Goal: Information Seeking & Learning: Learn about a topic

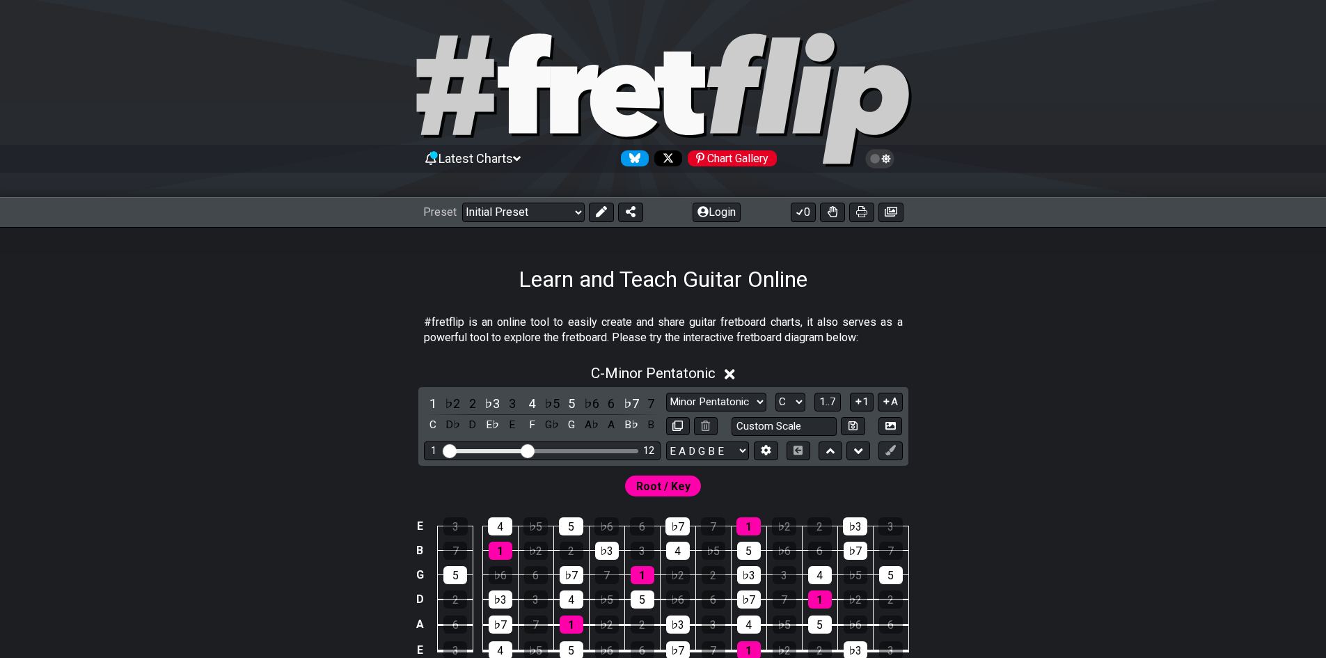
click at [608, 96] on icon at bounding box center [625, 101] width 70 height 72
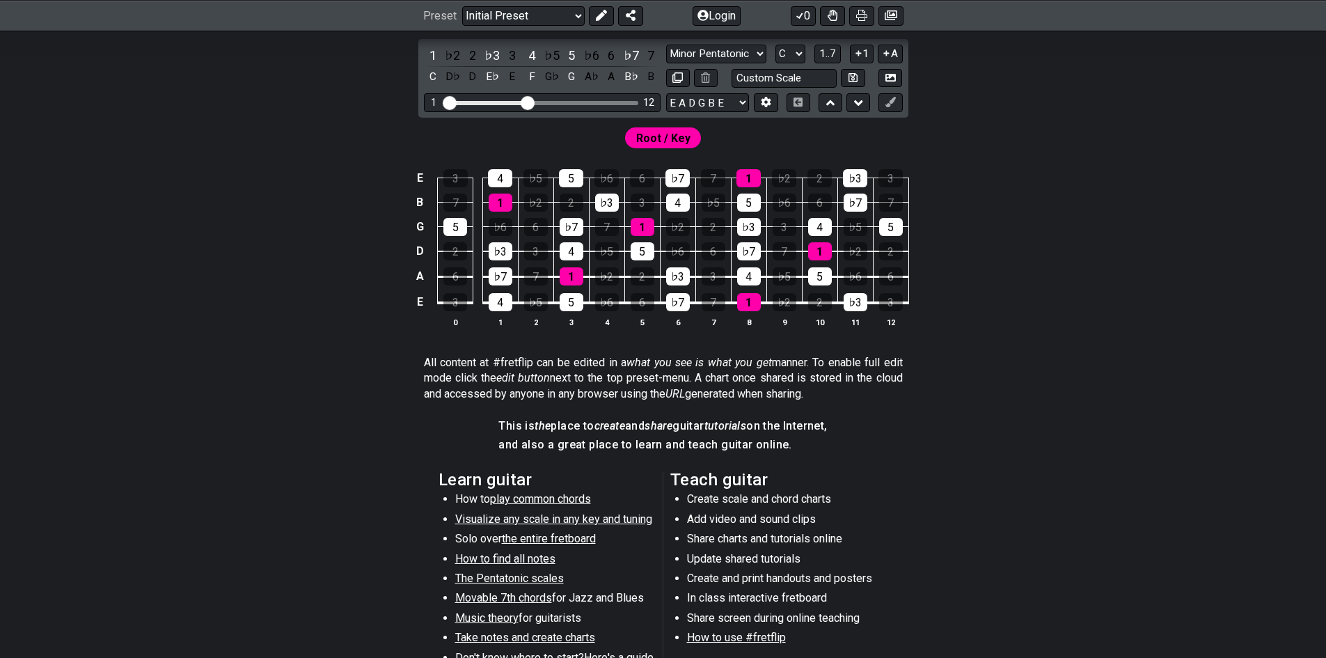
scroll to position [418, 0]
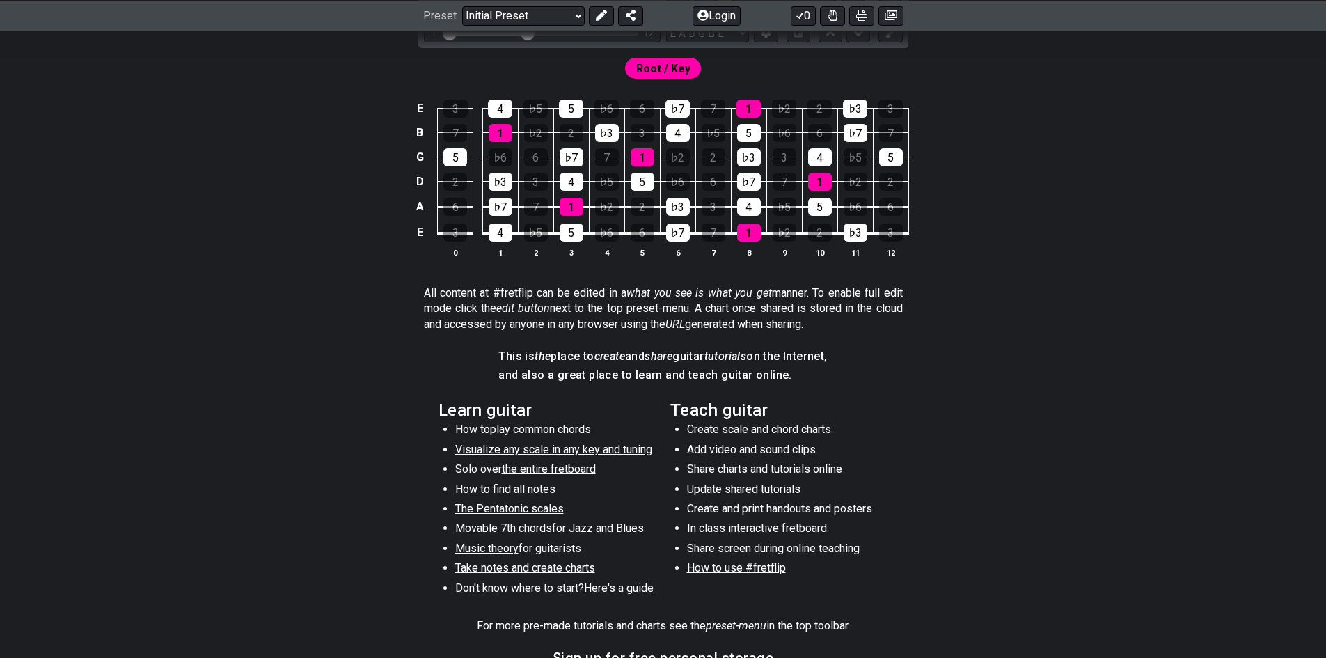
click at [590, 448] on span "Visualize any scale in any key and tuning" at bounding box center [553, 449] width 197 height 13
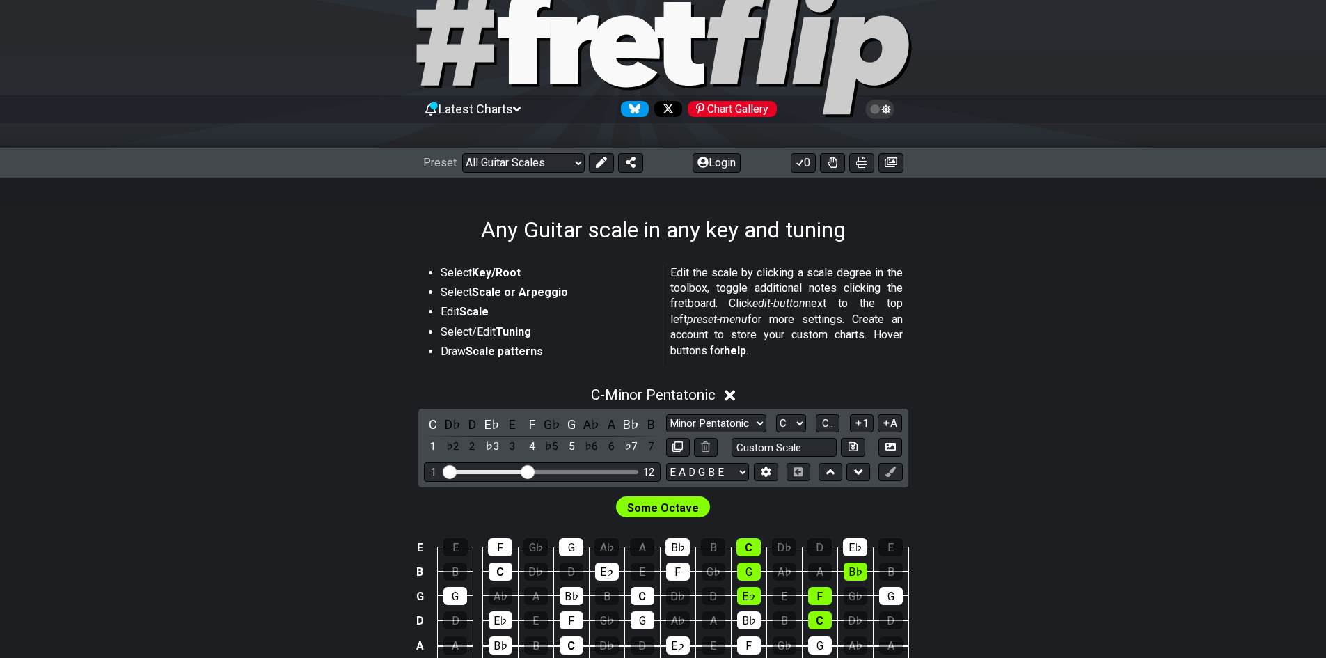
scroll to position [139, 0]
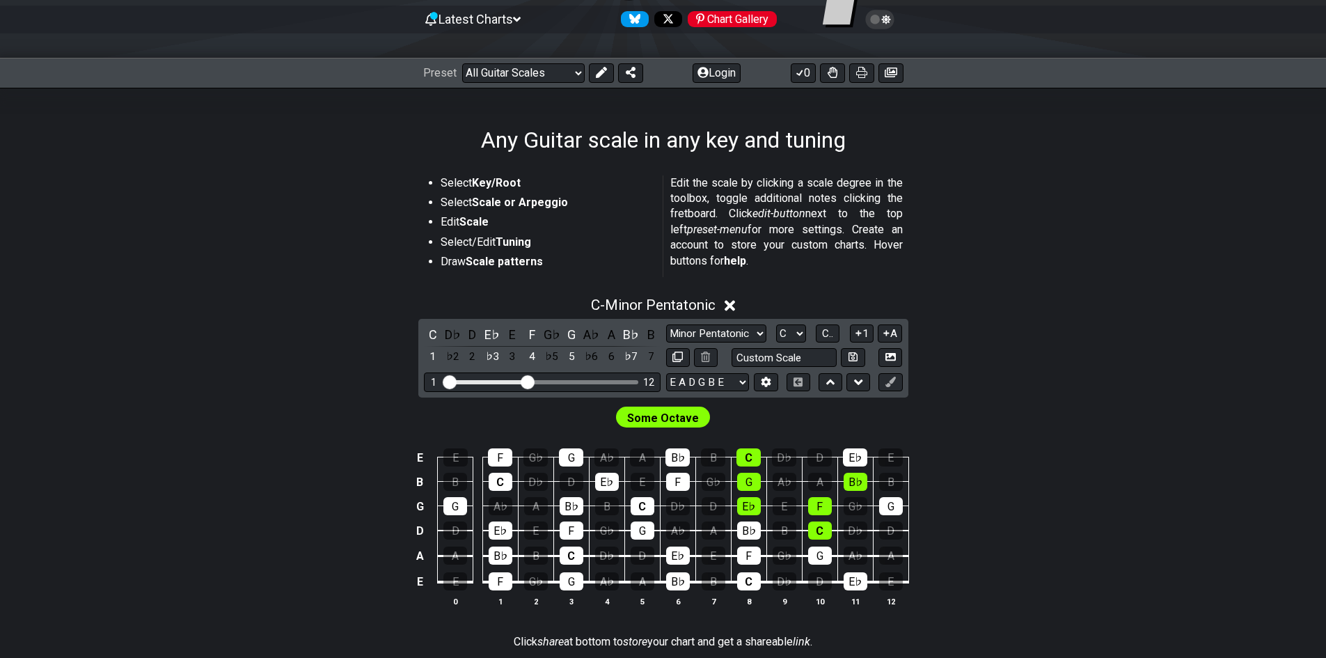
click at [731, 308] on icon at bounding box center [730, 306] width 10 height 10
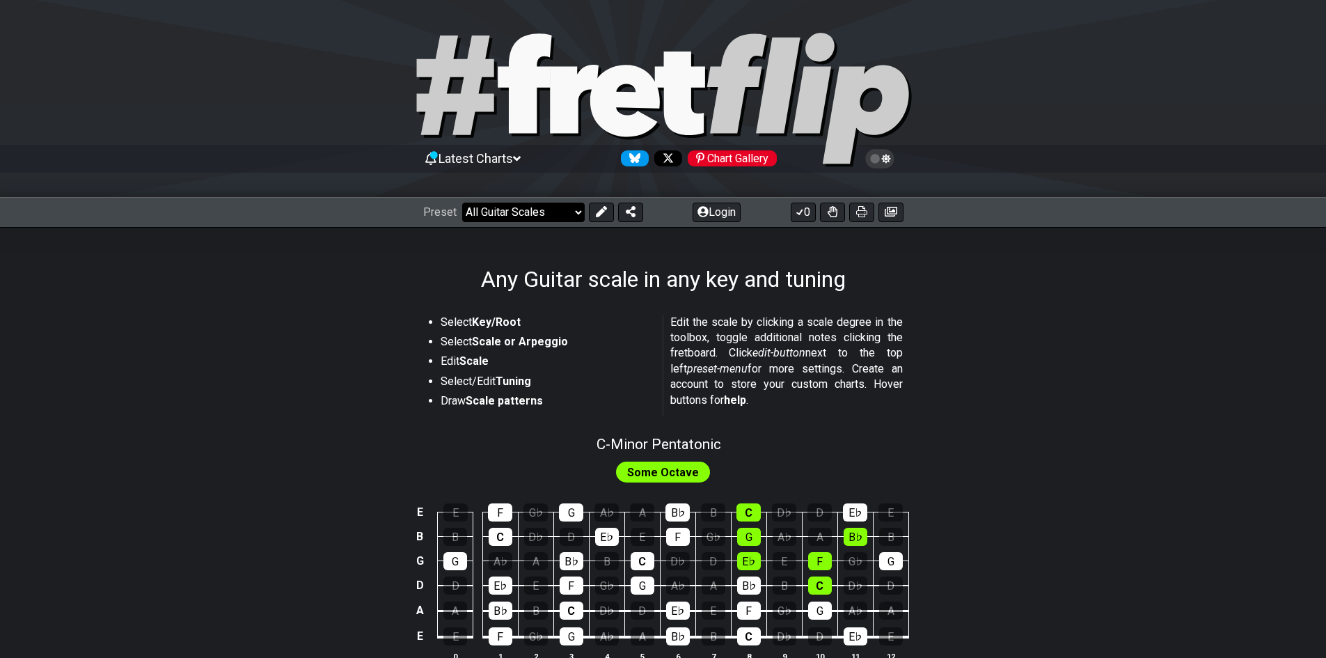
click at [531, 212] on select "Welcome to #fretflip! Initial Preset Custom Preset Minor Pentatonic Major Penta…" at bounding box center [523, 212] width 123 height 19
click at [462, 203] on select "Welcome to #fretflip! Initial Preset Custom Preset Minor Pentatonic Major Penta…" at bounding box center [523, 212] width 123 height 19
select select "/guitar-scales"
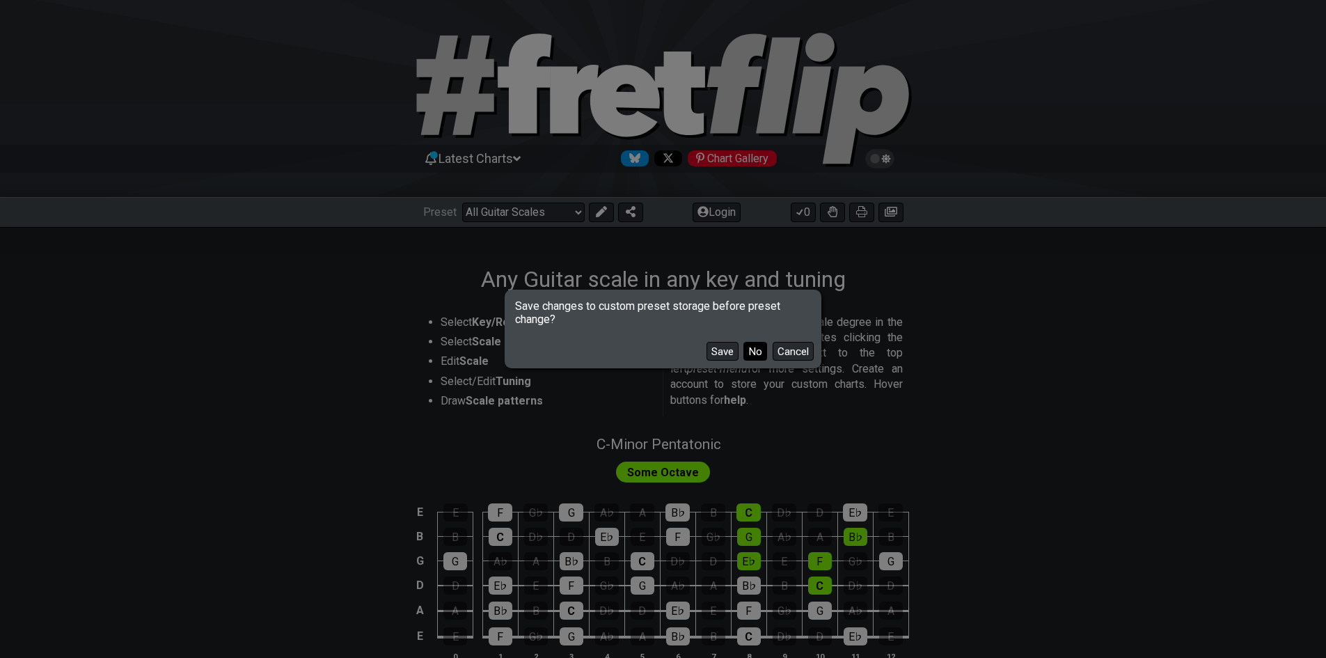
click at [751, 351] on button "No" at bounding box center [755, 351] width 24 height 19
select select "C"
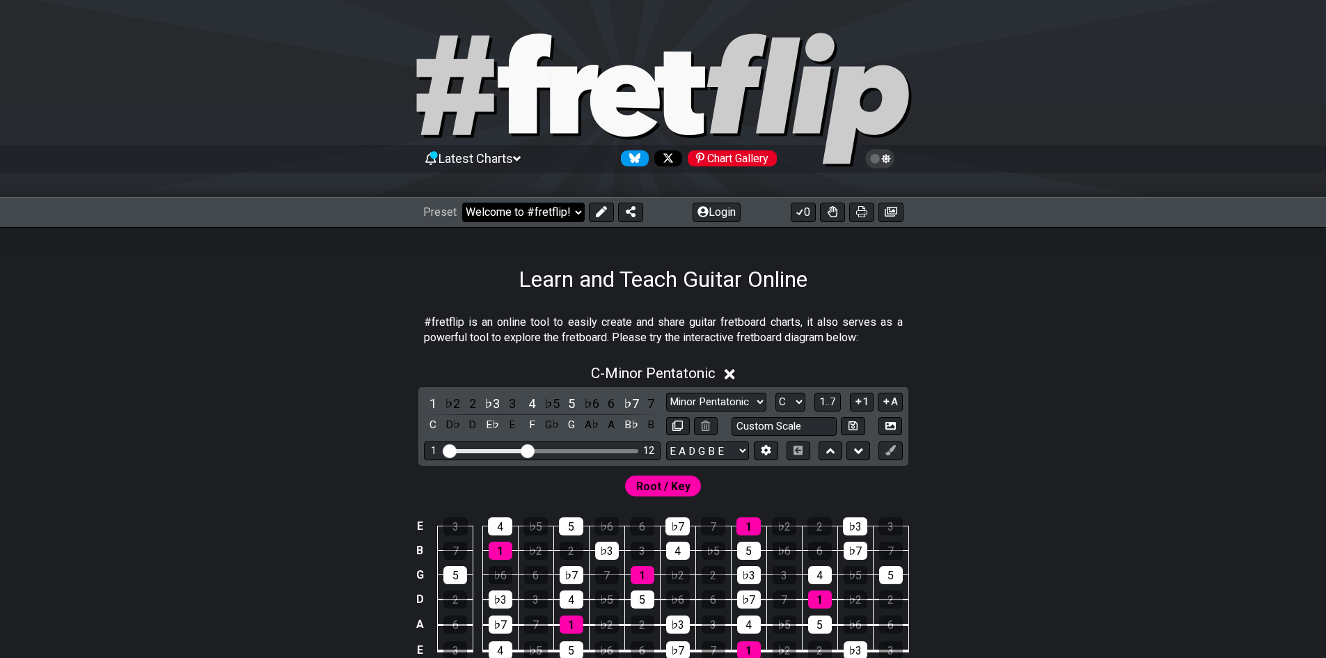
click at [564, 212] on select "Welcome to #fretflip! Initial Preset Custom Preset Minor Pentatonic Major Penta…" at bounding box center [523, 212] width 123 height 19
click at [462, 203] on select "Welcome to #fretflip! Initial Preset Custom Preset Minor Pentatonic Major Penta…" at bounding box center [523, 212] width 123 height 19
select select "/minor-pentatonic"
select select "C"
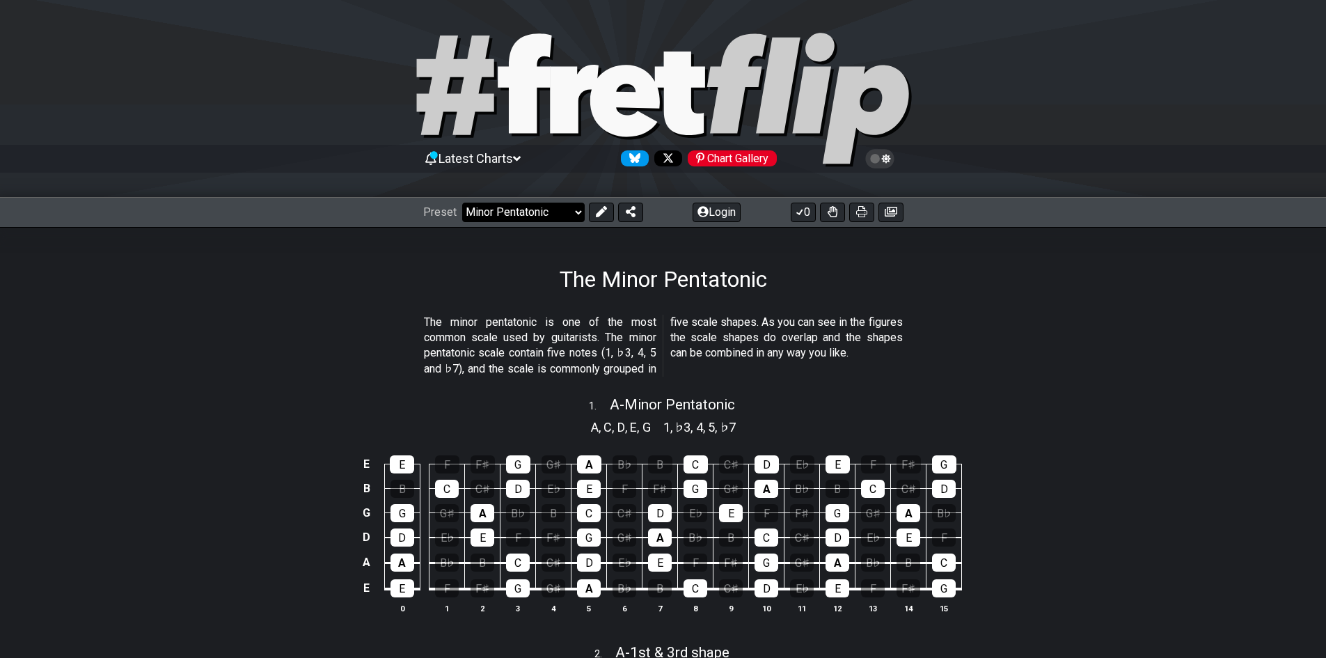
click at [568, 207] on select "Welcome to #fretflip! Initial Preset Custom Preset Minor Pentatonic Major Penta…" at bounding box center [523, 212] width 123 height 19
click at [462, 203] on select "Welcome to #fretflip! Initial Preset Custom Preset Minor Pentatonic Major Penta…" at bounding box center [523, 212] width 123 height 19
select select "/musical-notes-explained"
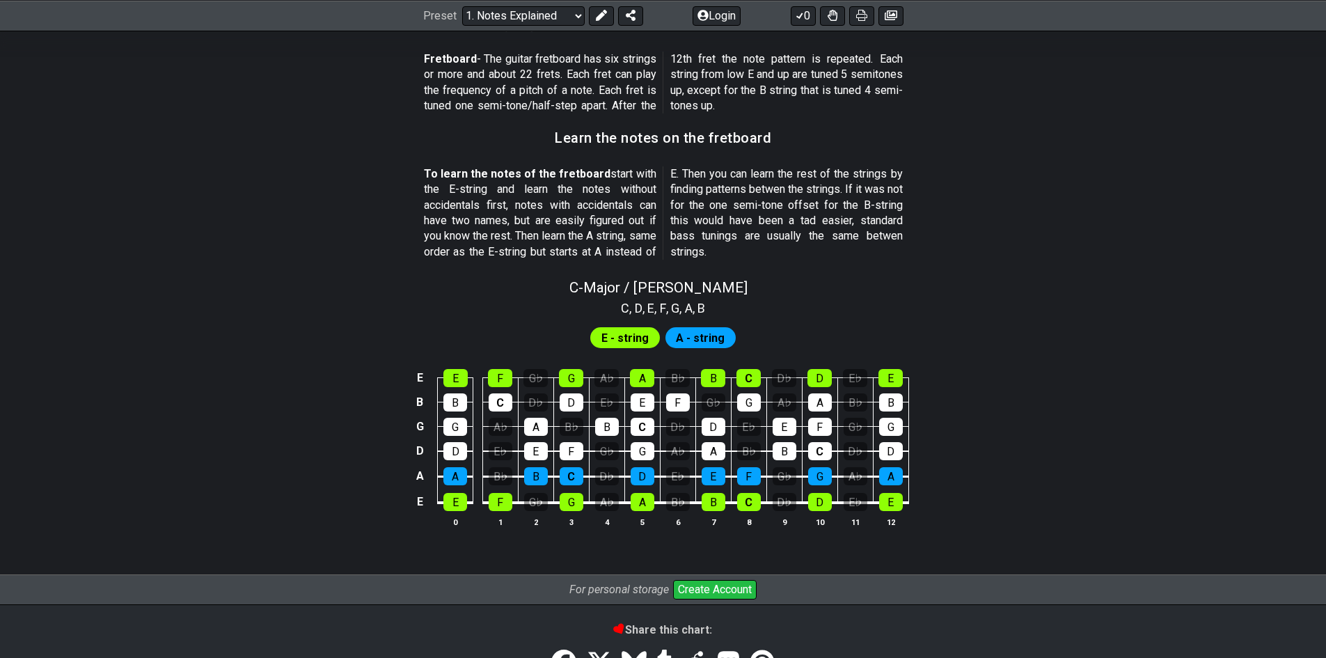
scroll to position [1183, 0]
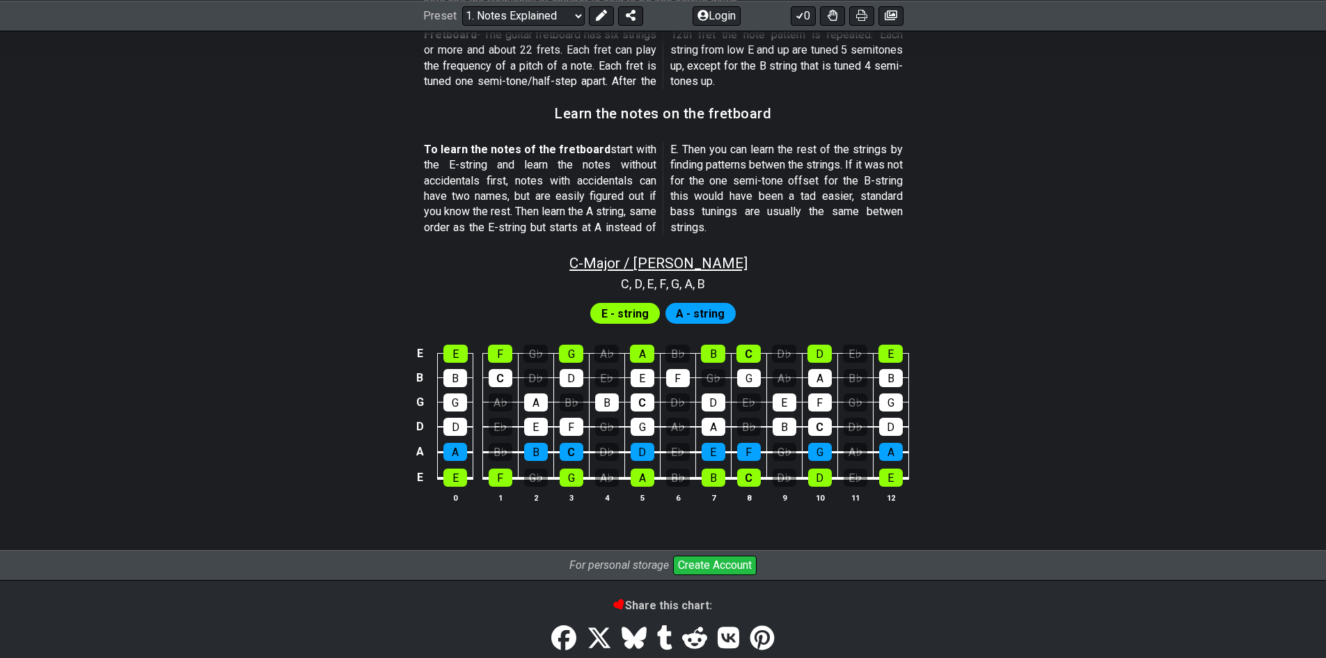
drag, startPoint x: 732, startPoint y: 261, endPoint x: 672, endPoint y: 258, distance: 60.6
click at [672, 258] on div "C - Major / Ionian" at bounding box center [663, 258] width 1086 height 24
select select "C"
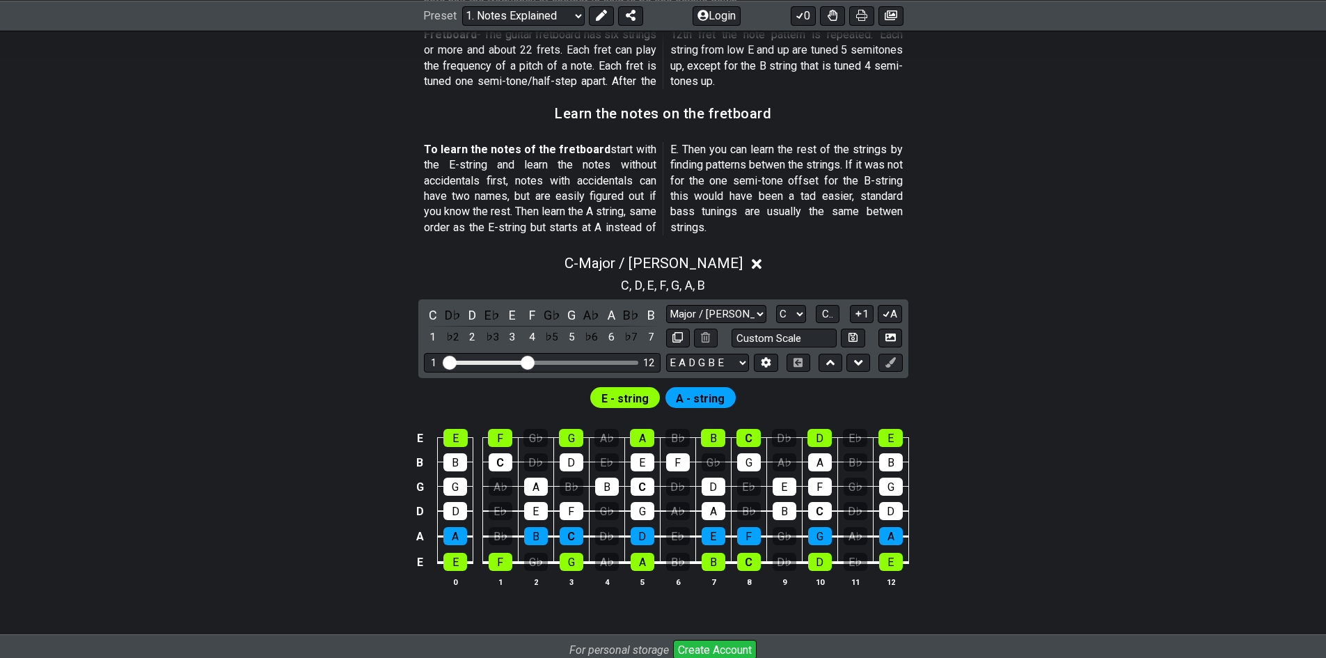
click at [752, 263] on icon at bounding box center [757, 264] width 10 height 15
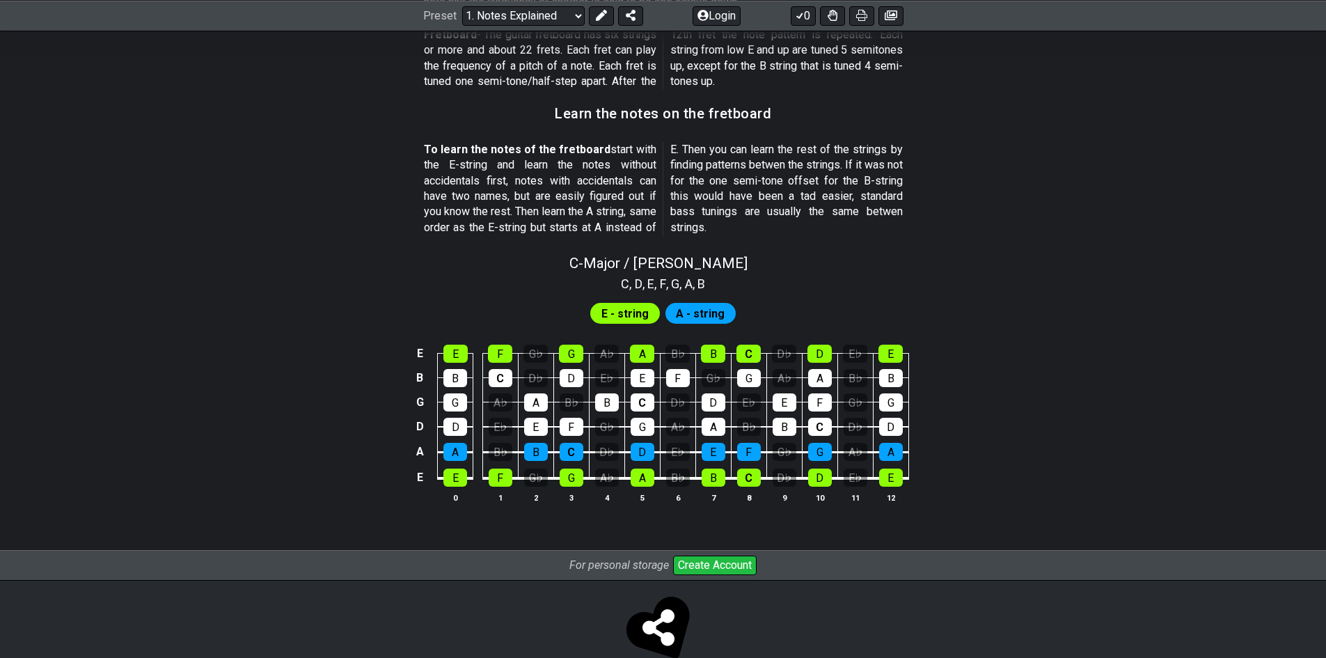
drag, startPoint x: 726, startPoint y: 258, endPoint x: 736, endPoint y: 258, distance: 10.4
click at [736, 258] on div "C - Major / Ionian" at bounding box center [663, 258] width 1086 height 24
select select "C"
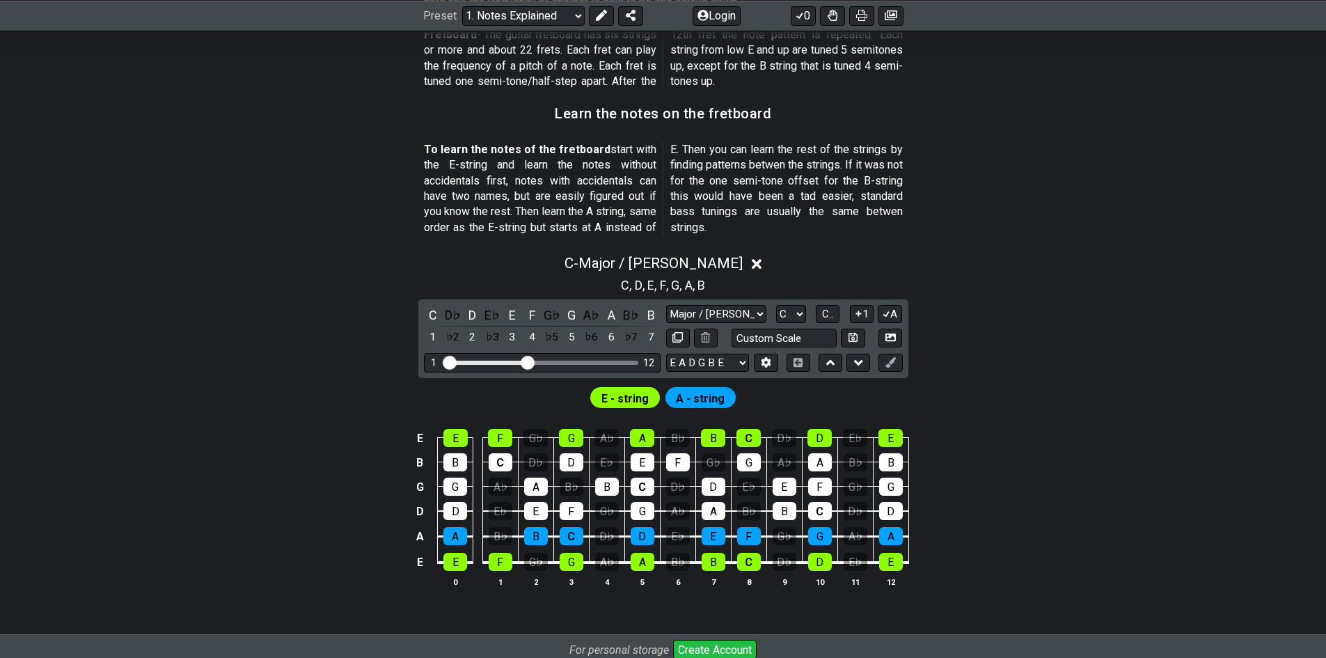
drag, startPoint x: 712, startPoint y: 260, endPoint x: 669, endPoint y: 250, distance: 44.2
click at [658, 258] on div "C - Major / Ionian" at bounding box center [663, 259] width 1086 height 26
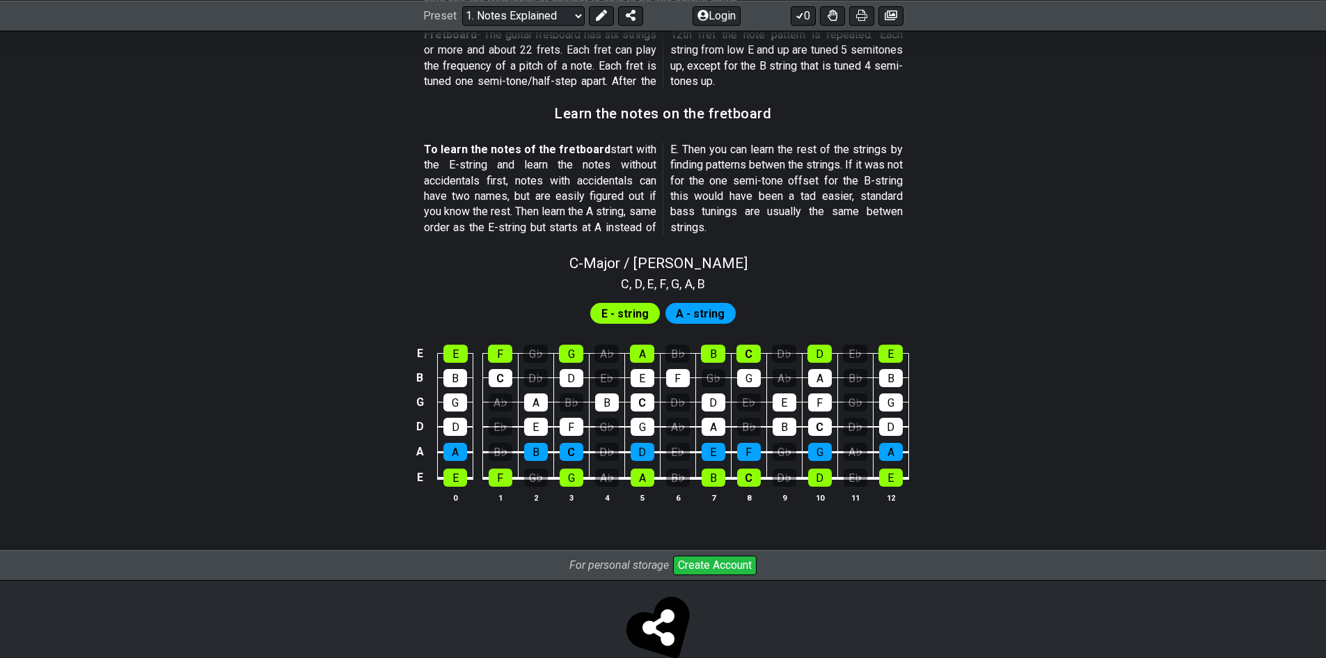
drag, startPoint x: 799, startPoint y: 267, endPoint x: 567, endPoint y: 259, distance: 232.6
click at [592, 262] on div "C - Major / Ionian" at bounding box center [663, 258] width 1086 height 24
select select "C"
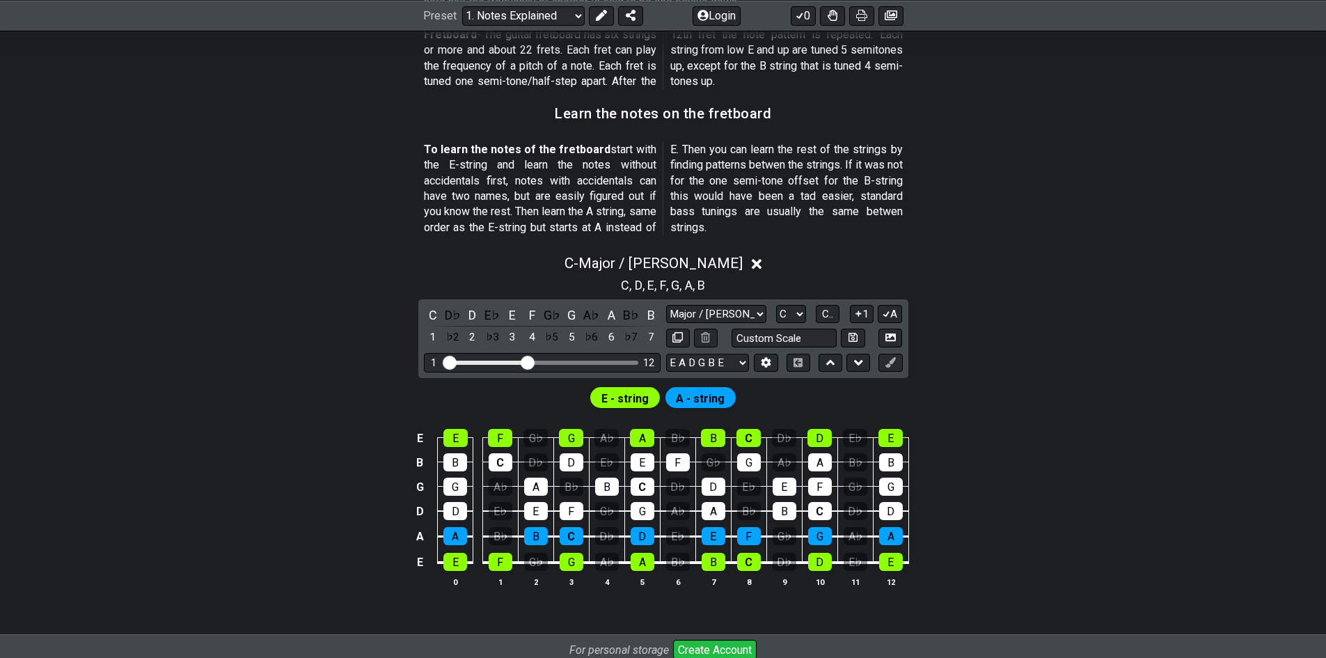
click at [752, 263] on icon at bounding box center [757, 264] width 10 height 10
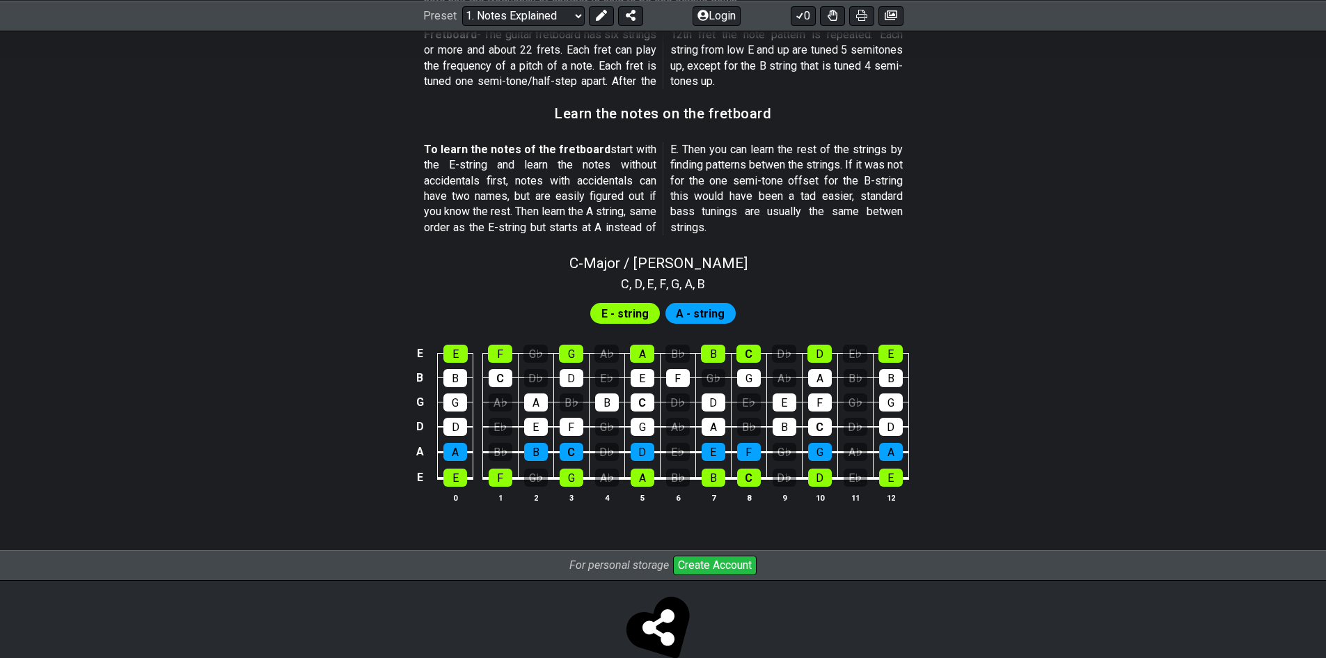
click at [723, 263] on div "C - Major / Ionian" at bounding box center [663, 258] width 1086 height 24
select select "C"
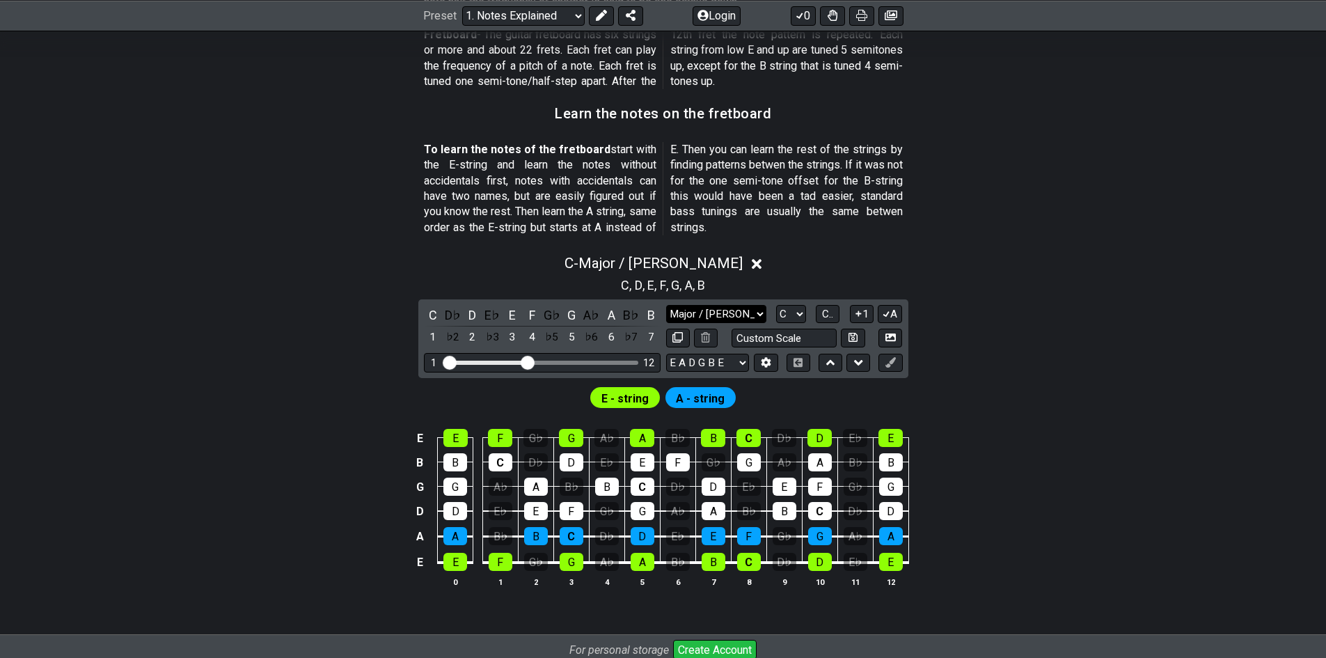
click at [756, 314] on select "Major / Ionian Custom Scale Minor Pentatonic Major Pentatonic Minor Blues Major…" at bounding box center [716, 314] width 100 height 19
click at [977, 335] on div "C - Major / Ionian C , D , E , F , G , A , B C D♭ D E♭ E F G♭ G A♭ A B♭ B 1 ♭2 …" at bounding box center [663, 426] width 1086 height 360
click at [610, 397] on span "E - string" at bounding box center [624, 398] width 47 height 20
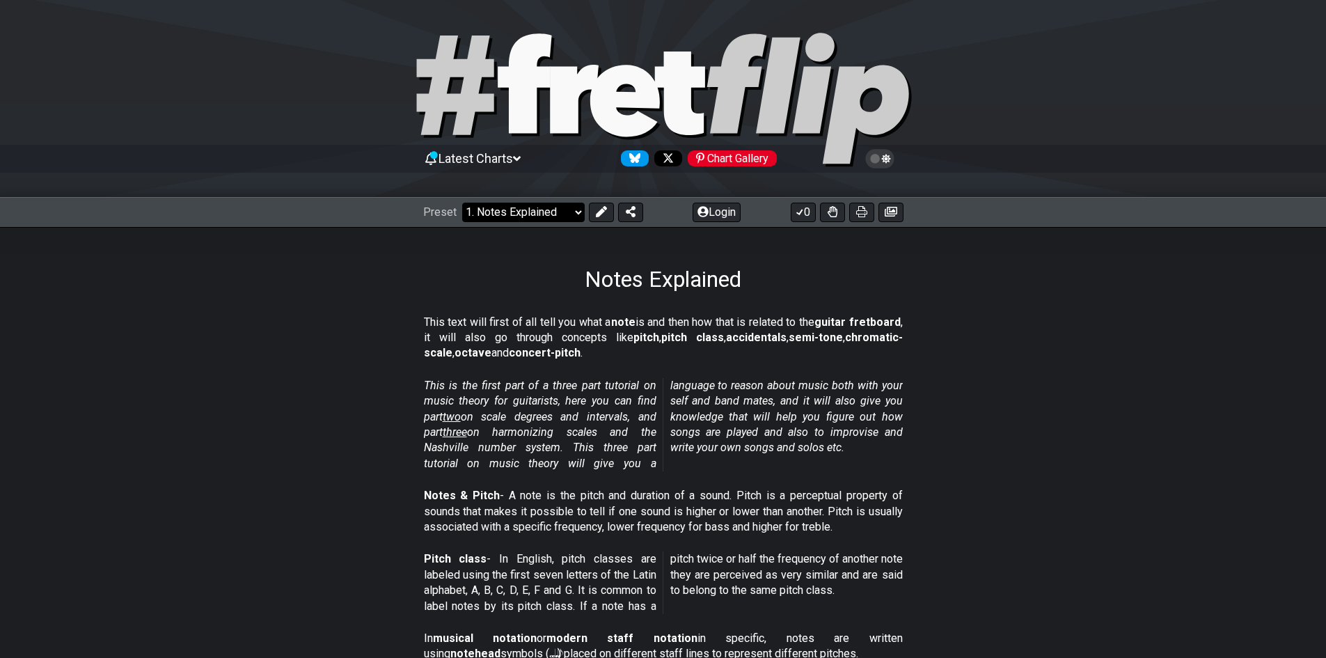
click at [555, 212] on select "Welcome to #fretflip! Initial Preset Custom Preset Minor Pentatonic Major Penta…" at bounding box center [523, 212] width 123 height 19
click at [462, 203] on select "Welcome to #fretflip! Initial Preset Custom Preset Minor Pentatonic Major Penta…" at bounding box center [523, 212] width 123 height 19
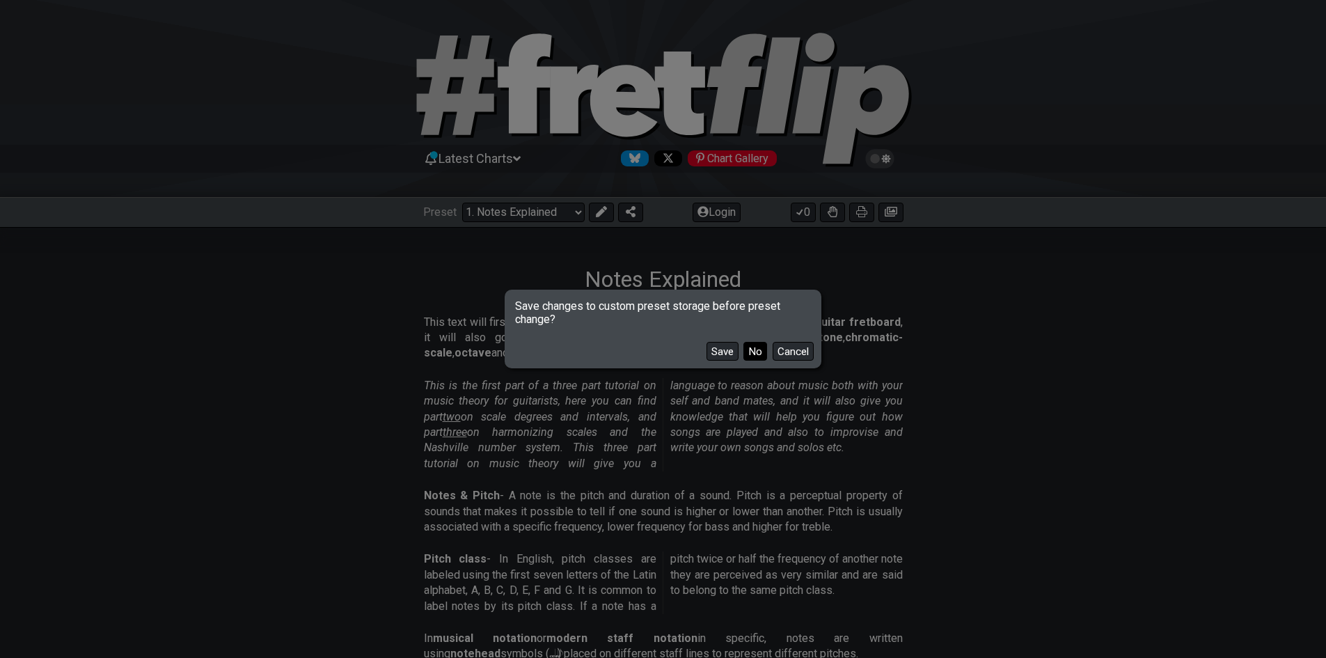
click at [752, 347] on button "No" at bounding box center [755, 351] width 24 height 19
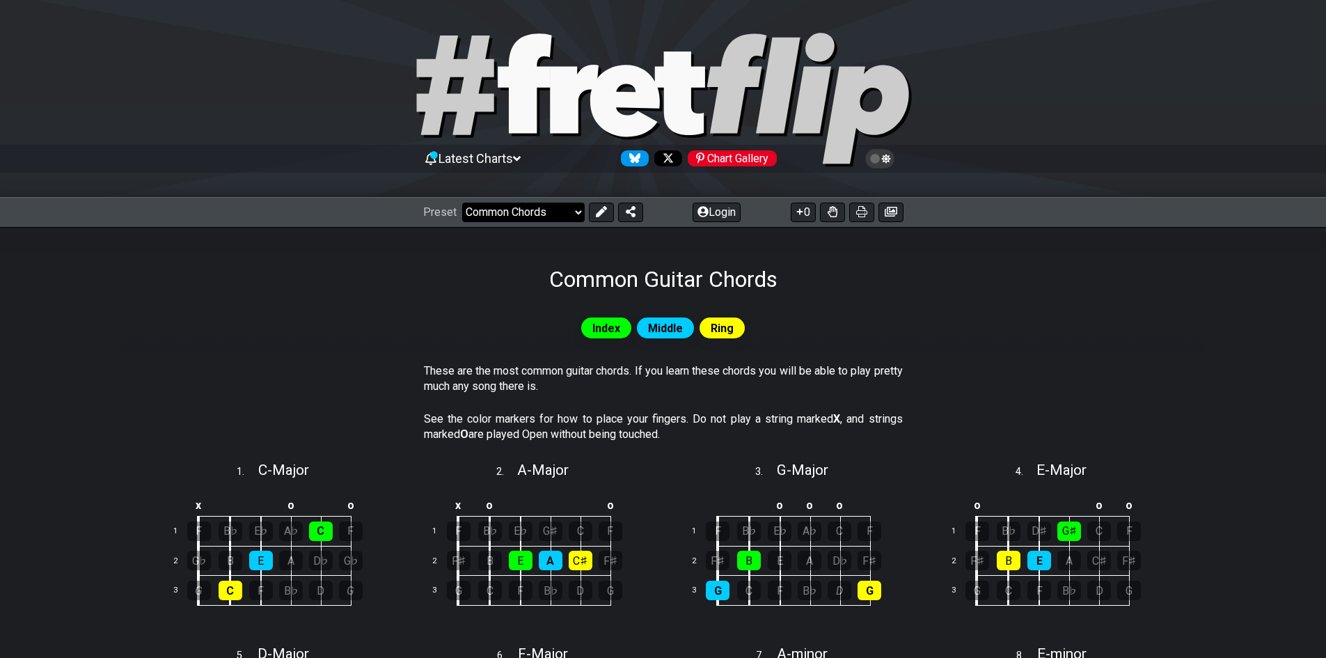
click at [573, 211] on select "Welcome to #fretflip! Initial Preset Custom Preset Minor Pentatonic Major Penta…" at bounding box center [523, 212] width 123 height 19
click at [462, 203] on select "Welcome to #fretflip! Initial Preset Custom Preset Minor Pentatonic Major Penta…" at bounding box center [523, 212] width 123 height 19
click at [570, 213] on select "Welcome to #fretflip! Initial Preset Custom Preset Minor Pentatonic Major Penta…" at bounding box center [523, 212] width 123 height 19
click at [462, 203] on select "Welcome to #fretflip! Initial Preset Custom Preset Minor Pentatonic Major Penta…" at bounding box center [523, 212] width 123 height 19
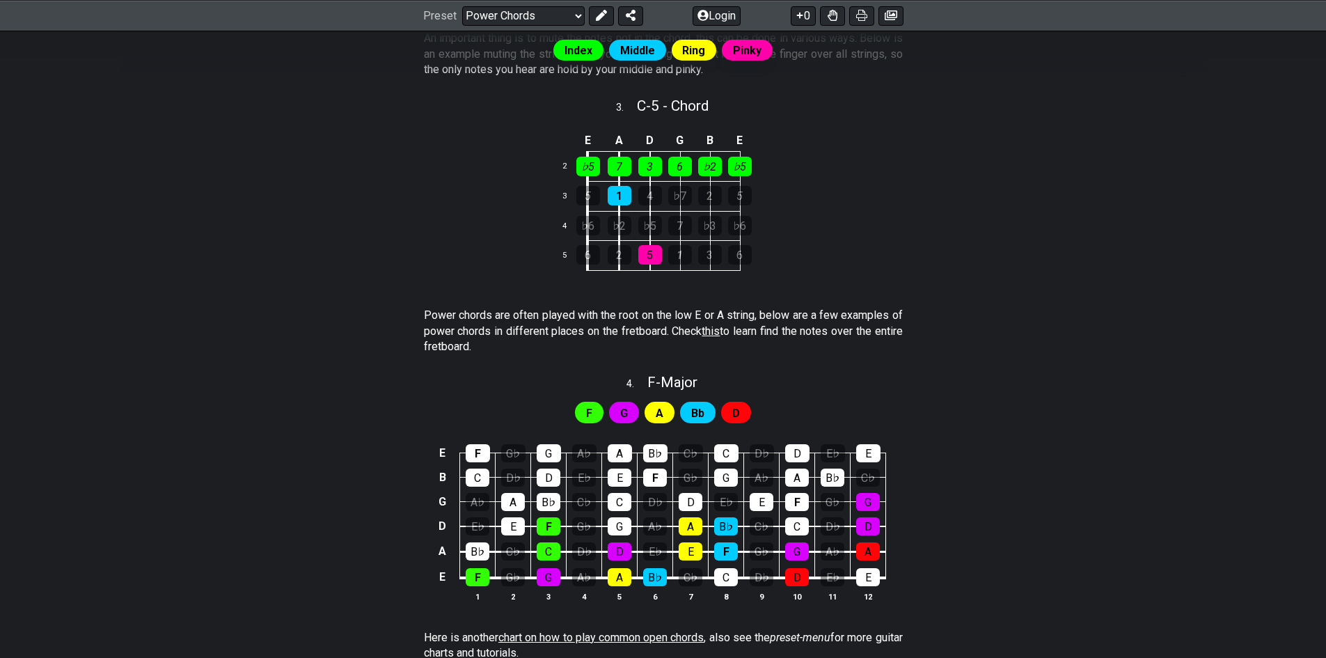
scroll to position [696, 0]
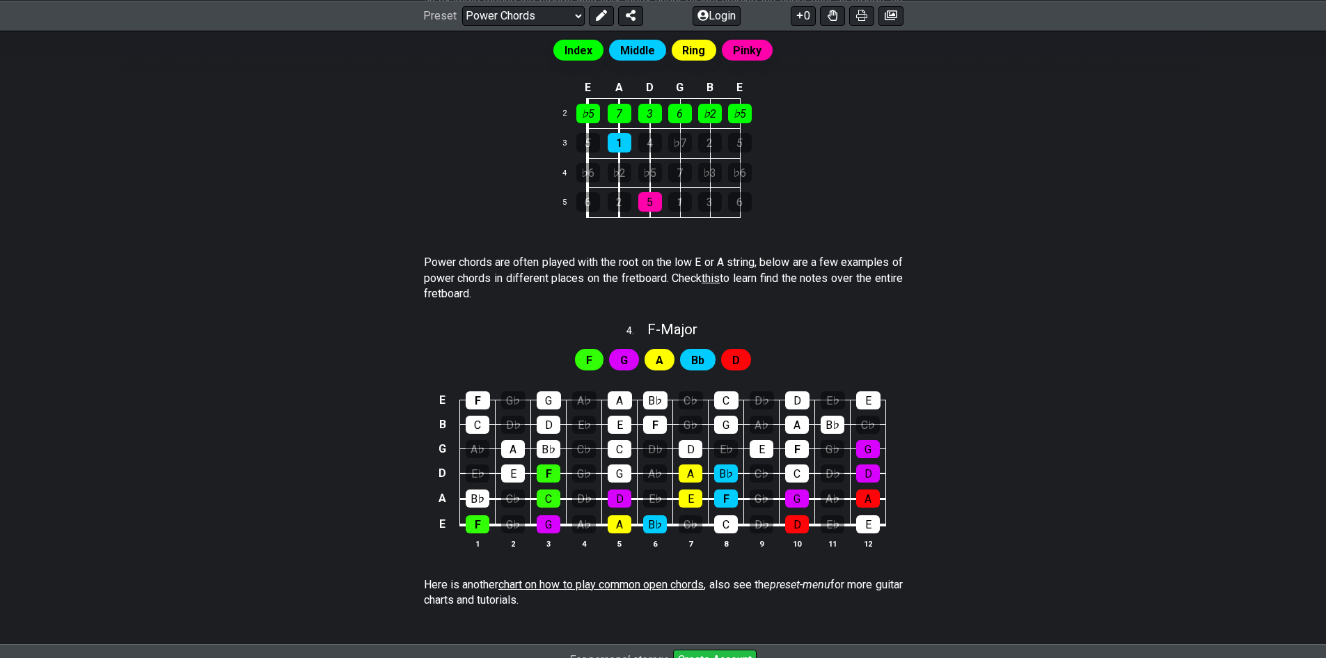
click at [594, 358] on div "F" at bounding box center [589, 359] width 29 height 21
click at [628, 357] on div "G" at bounding box center [624, 359] width 30 height 21
click at [665, 355] on div "A" at bounding box center [660, 359] width 30 height 21
click at [697, 358] on span "Bb" at bounding box center [697, 360] width 13 height 20
click at [743, 358] on div "D" at bounding box center [736, 359] width 30 height 21
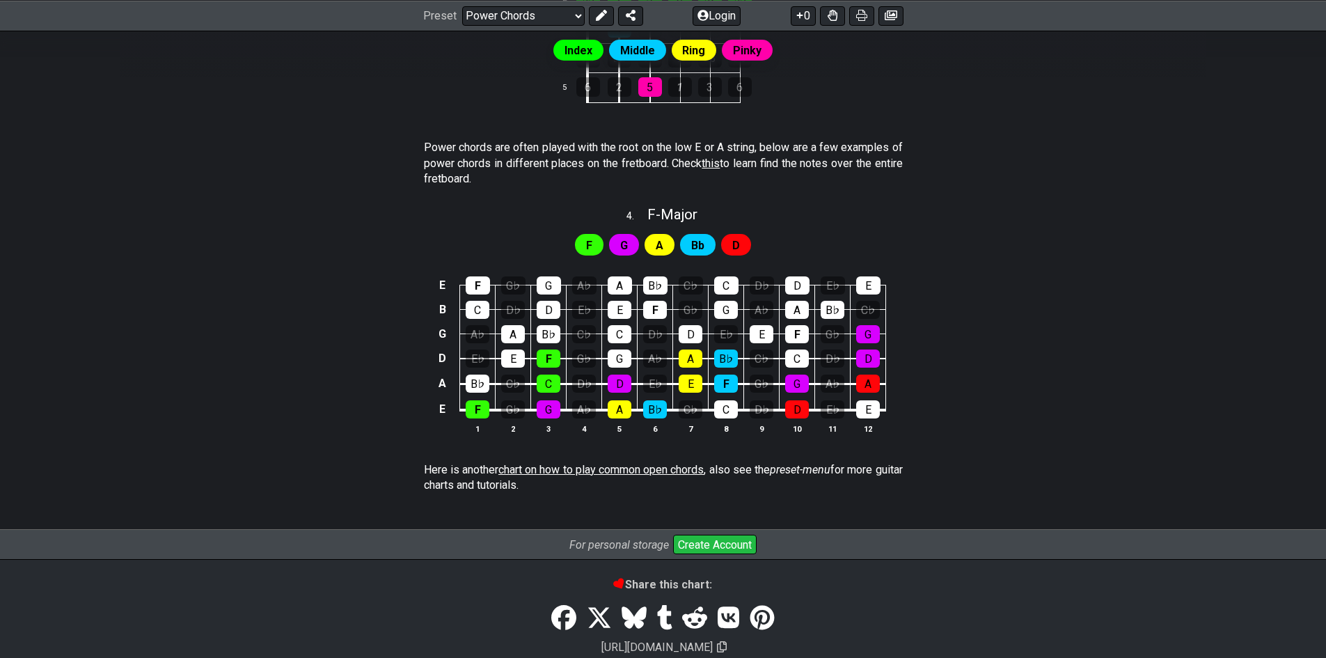
scroll to position [835, 0]
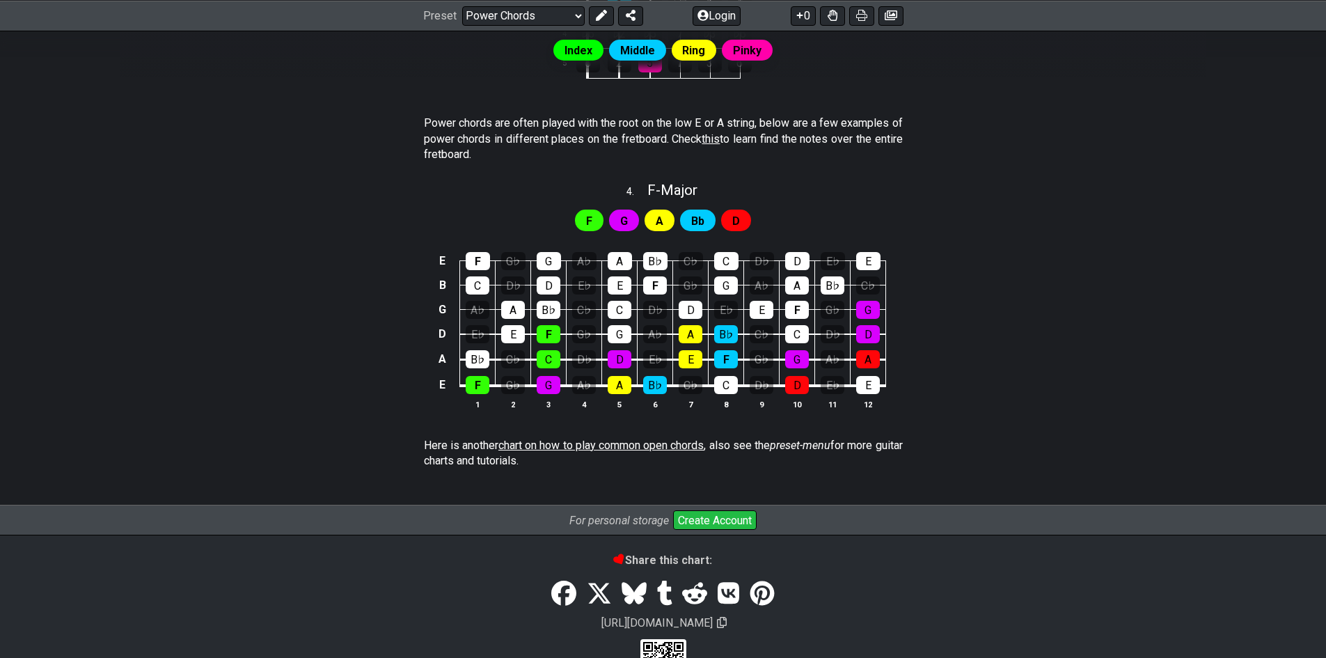
click at [623, 448] on span "chart on how to play common open chords" at bounding box center [601, 445] width 206 height 13
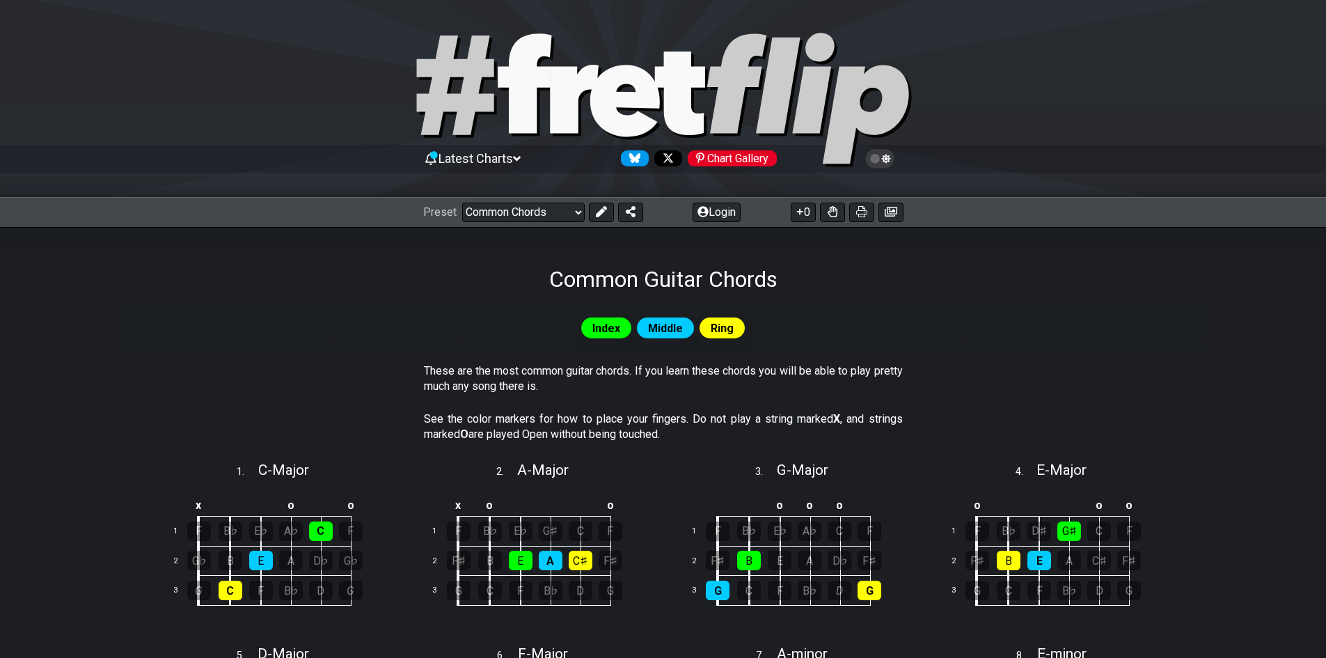
click at [546, 201] on div "Preset Welcome to #fretflip! Initial Preset Custom Preset Minor Pentatonic Majo…" at bounding box center [663, 212] width 1326 height 31
click at [551, 215] on select "Welcome to #fretflip! Initial Preset Custom Preset Minor Pentatonic Major Penta…" at bounding box center [523, 212] width 123 height 19
click at [462, 203] on select "Welcome to #fretflip! Initial Preset Custom Preset Minor Pentatonic Major Penta…" at bounding box center [523, 212] width 123 height 19
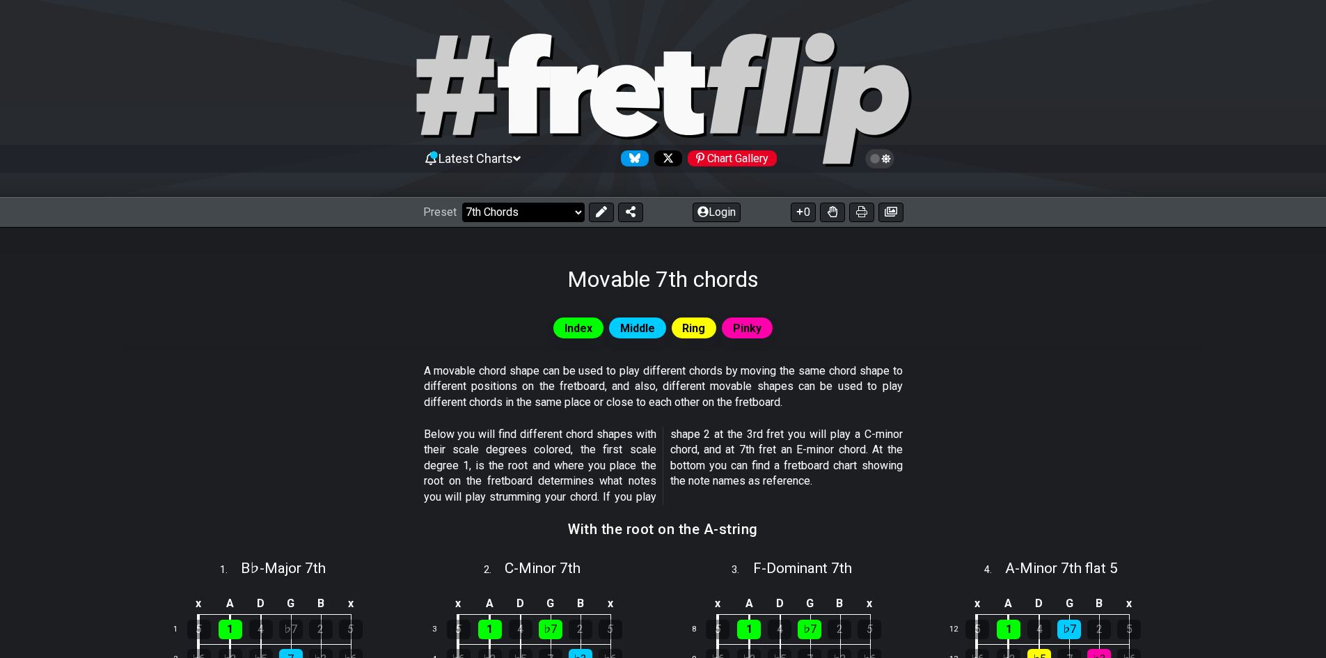
click at [525, 205] on select "Welcome to #fretflip! Initial Preset Custom Preset Minor Pentatonic Major Penta…" at bounding box center [523, 212] width 123 height 19
click at [462, 203] on select "Welcome to #fretflip! Initial Preset Custom Preset Minor Pentatonic Major Penta…" at bounding box center [523, 212] width 123 height 19
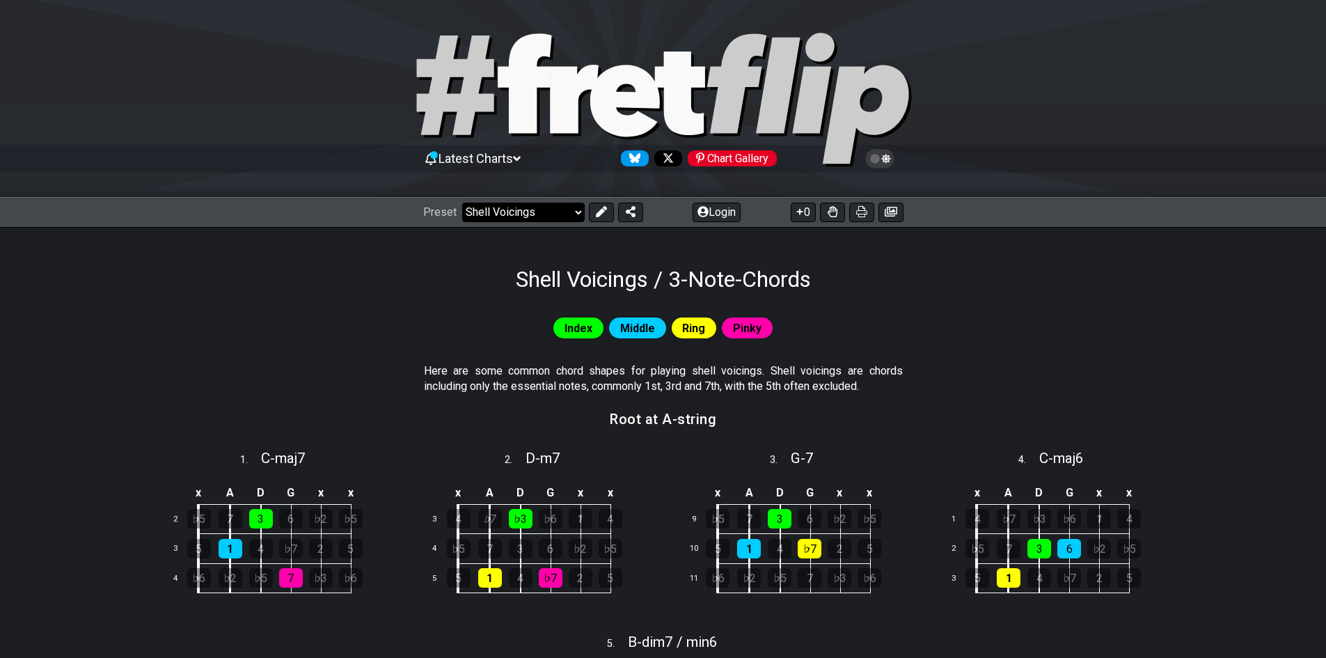
click at [537, 219] on select "Welcome to #fretflip! Initial Preset Custom Preset Minor Pentatonic Major Penta…" at bounding box center [523, 212] width 123 height 19
click at [462, 203] on select "Welcome to #fretflip! Initial Preset Custom Preset Minor Pentatonic Major Penta…" at bounding box center [523, 212] width 123 height 19
select select "/minor-pentatonic"
select select "C"
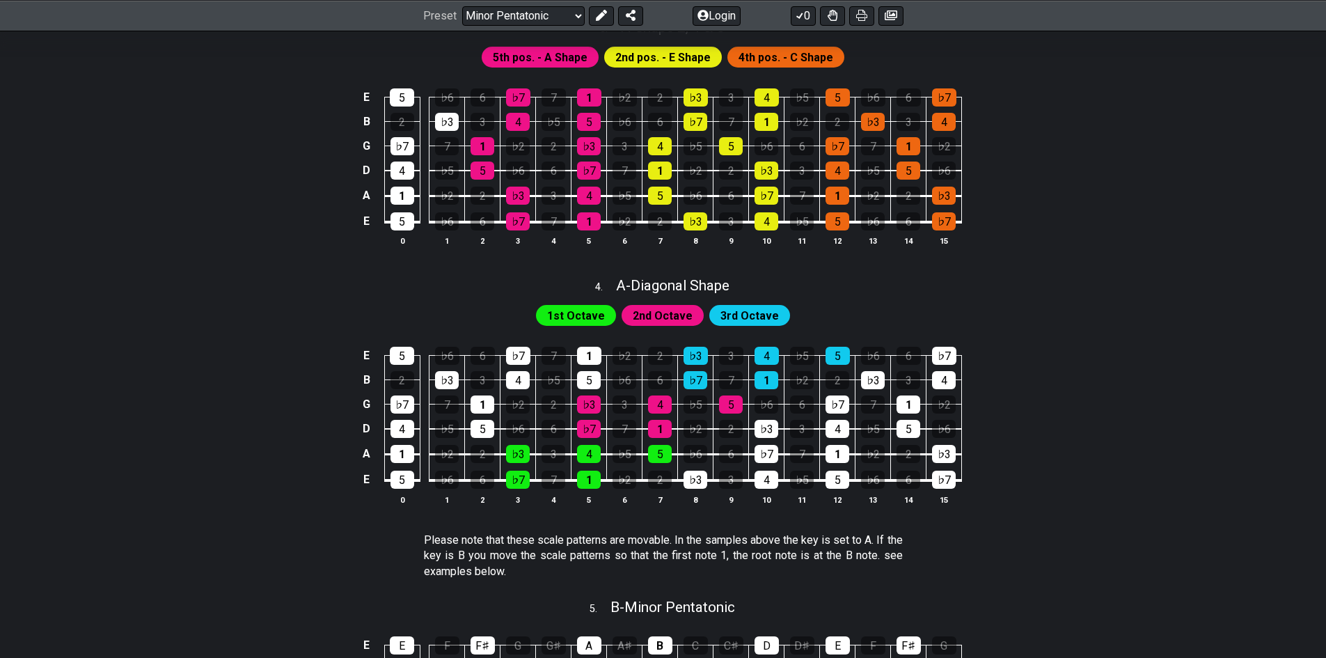
scroll to position [835, 0]
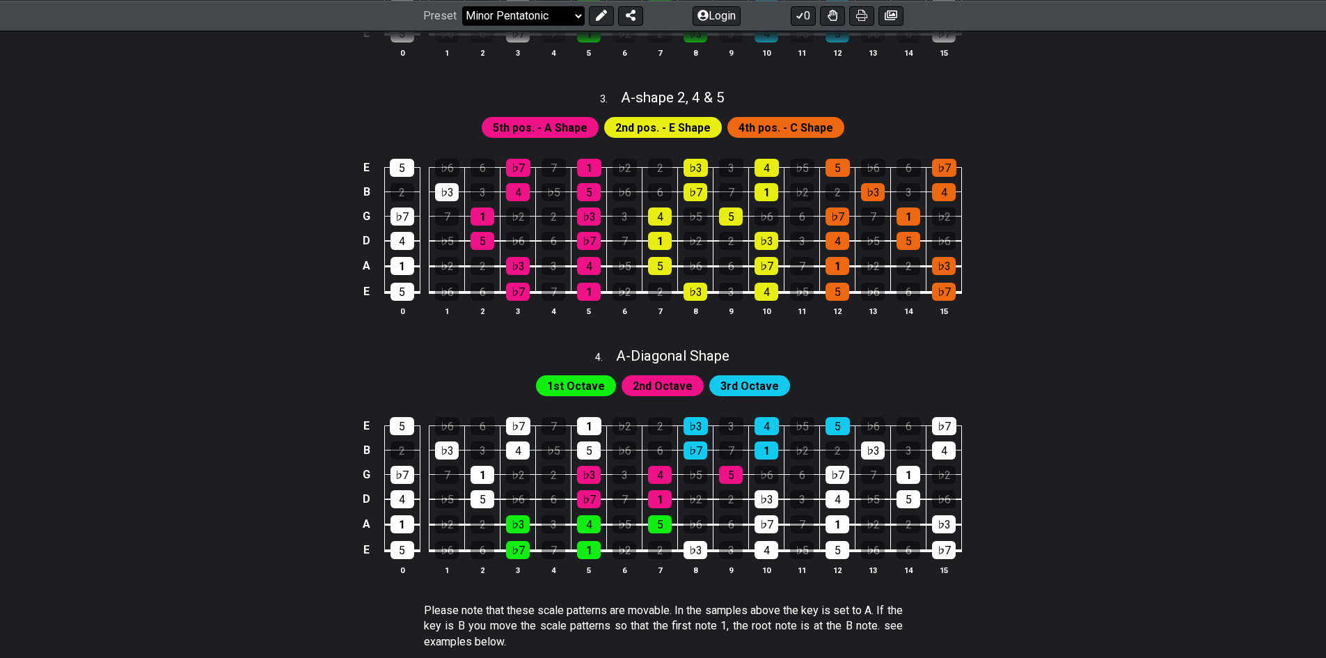
click at [572, 13] on select "Welcome to #fretflip! Initial Preset Custom Preset Minor Pentatonic Major Penta…" at bounding box center [523, 15] width 123 height 19
click at [462, 25] on select "Welcome to #fretflip! Initial Preset Custom Preset Minor Pentatonic Major Penta…" at bounding box center [523, 15] width 123 height 19
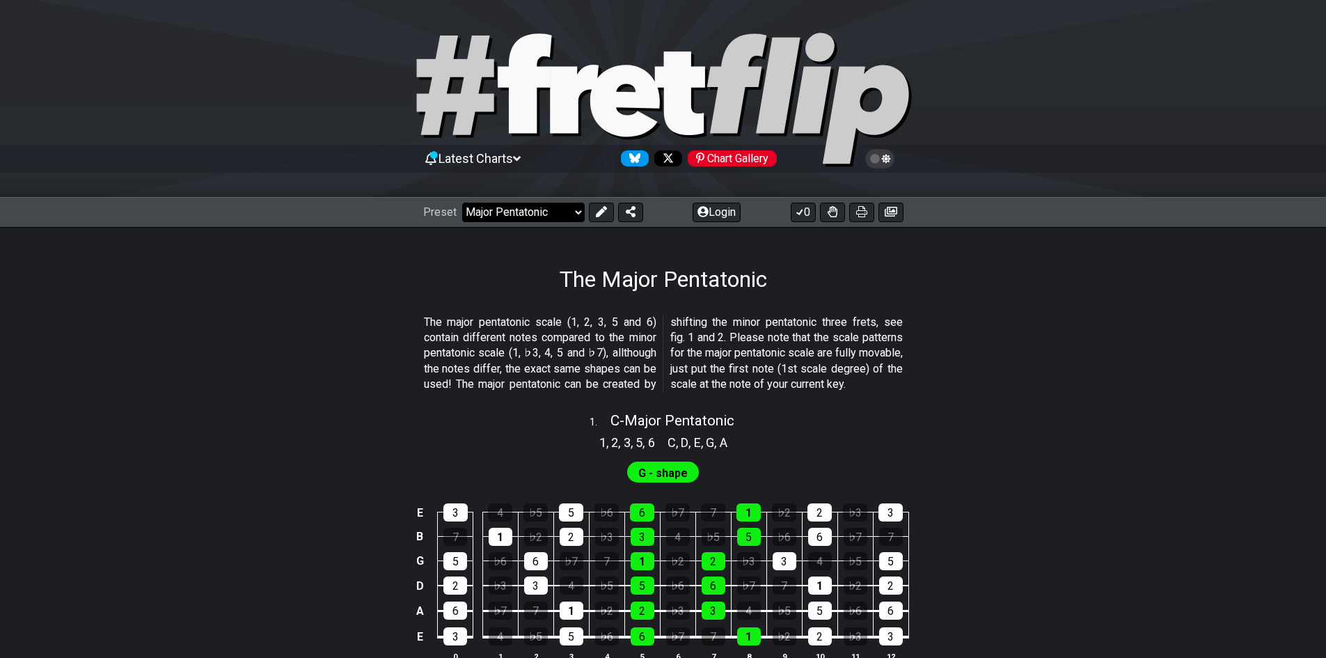
click at [569, 205] on select "Welcome to #fretflip! Initial Preset Custom Preset Minor Pentatonic Major Penta…" at bounding box center [523, 212] width 123 height 19
click at [462, 203] on select "Welcome to #fretflip! Initial Preset Custom Preset Minor Pentatonic Major Penta…" at bounding box center [523, 212] width 123 height 19
select select "/minor-pentatonic"
select select "C"
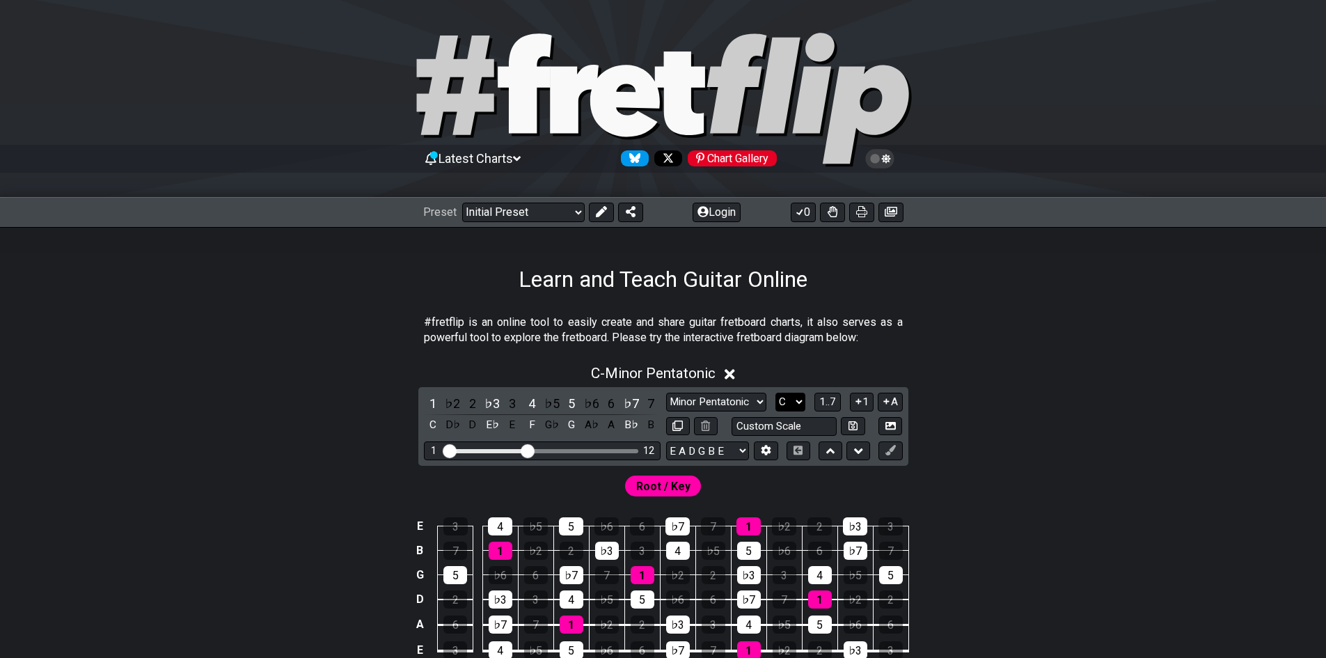
click at [796, 406] on select "A♭ A A♯ B♭ B C C♯ D♭ D D♯ E♭ E F F♯ G♭ G G♯" at bounding box center [790, 402] width 30 height 19
click at [775, 393] on select "A♭ A A♯ B♭ B C C♯ D♭ D D♯ E♭ E F F♯ G♭ G G♯" at bounding box center [790, 402] width 30 height 19
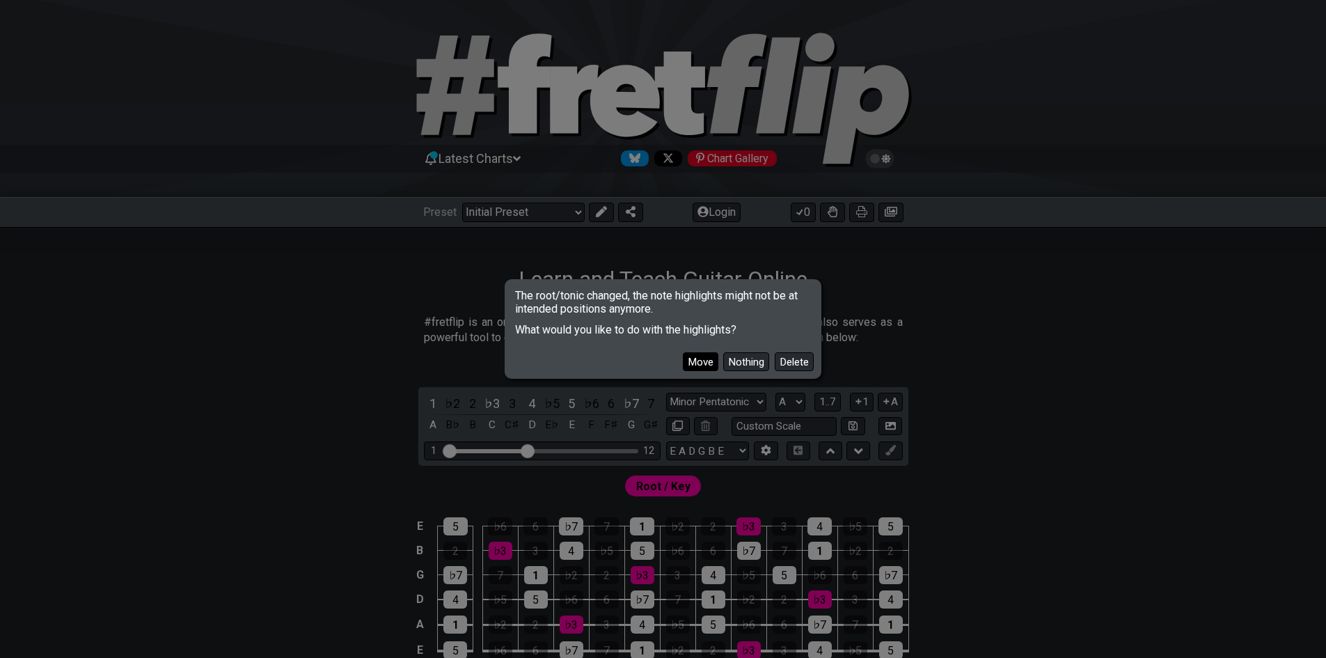
click at [697, 363] on button "Move" at bounding box center [700, 361] width 35 height 19
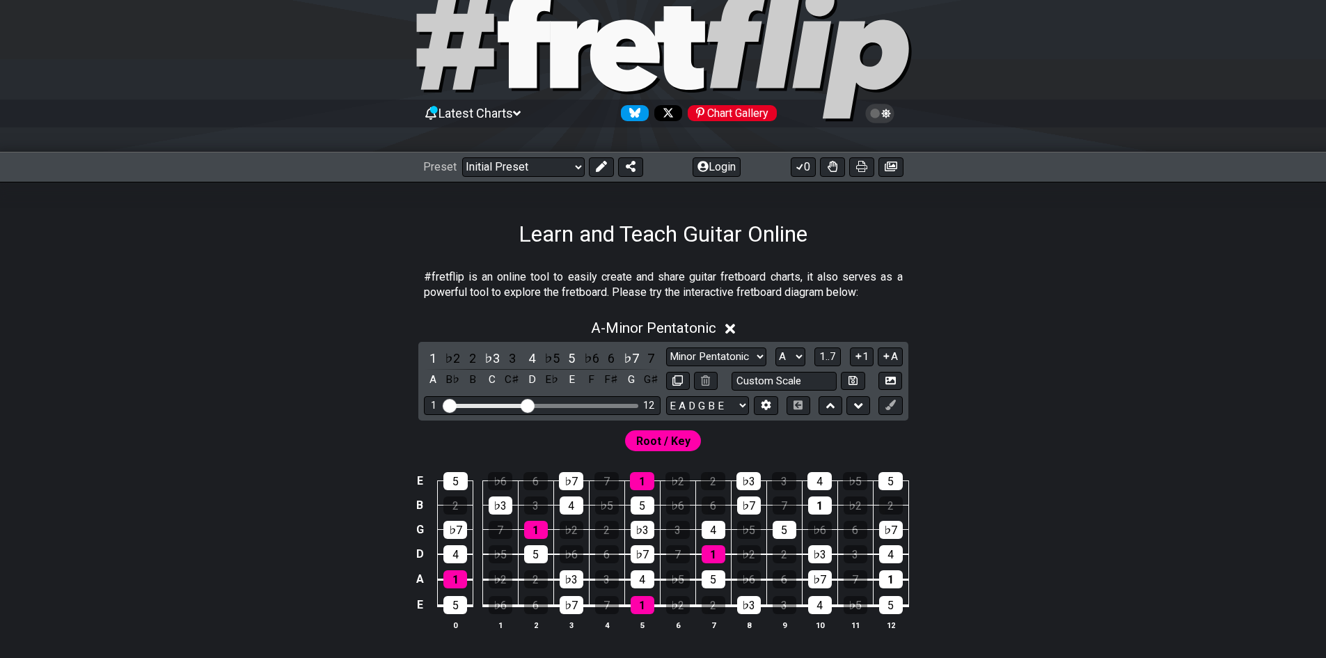
scroll to position [70, 0]
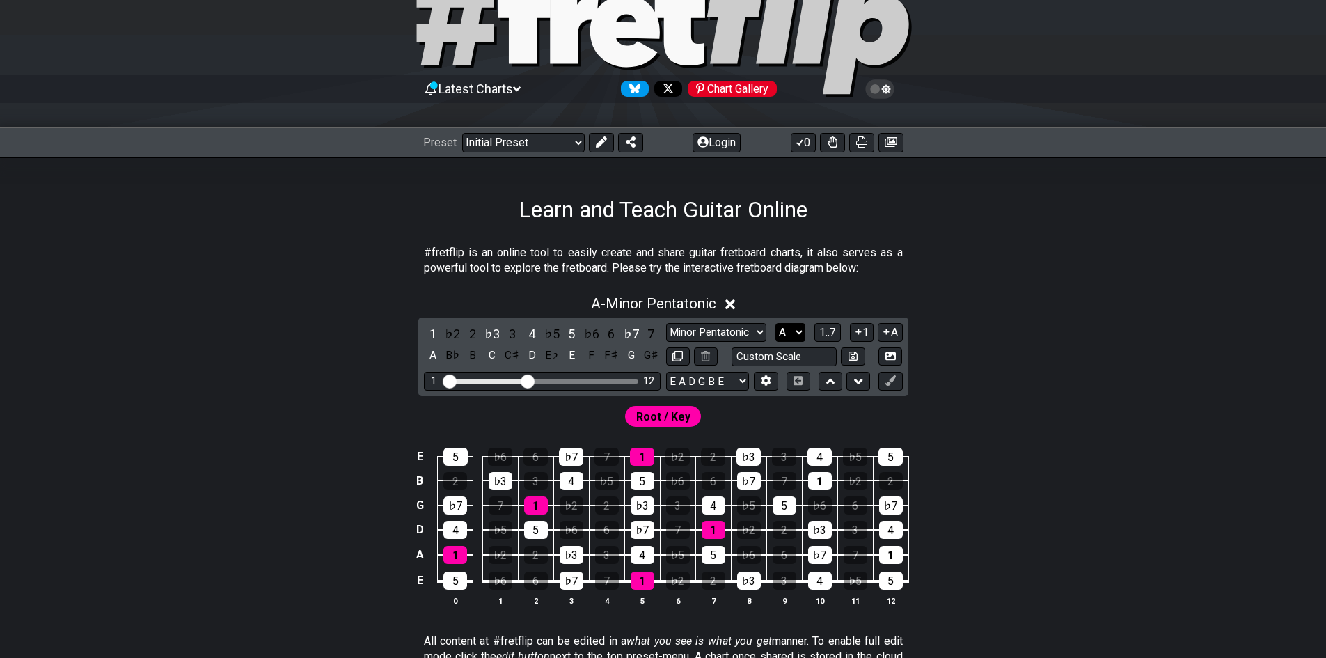
click at [798, 333] on select "A♭ A A♯ B♭ B C C♯ D♭ D D♯ E♭ E F F♯ G♭ G G♯" at bounding box center [790, 332] width 30 height 19
select select "C"
click at [775, 323] on select "A♭ A A♯ B♭ B C C♯ D♭ D D♯ E♭ E F F♯ G♭ G G♯" at bounding box center [790, 332] width 30 height 19
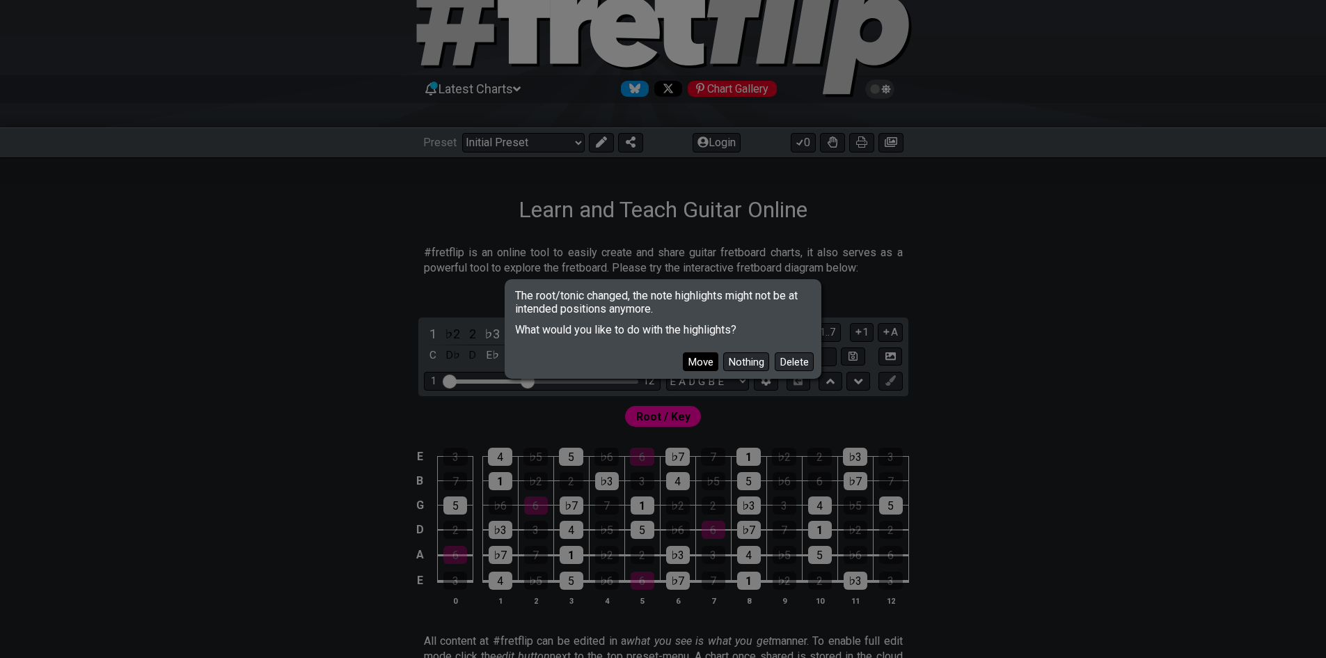
click at [700, 362] on button "Move" at bounding box center [700, 361] width 35 height 19
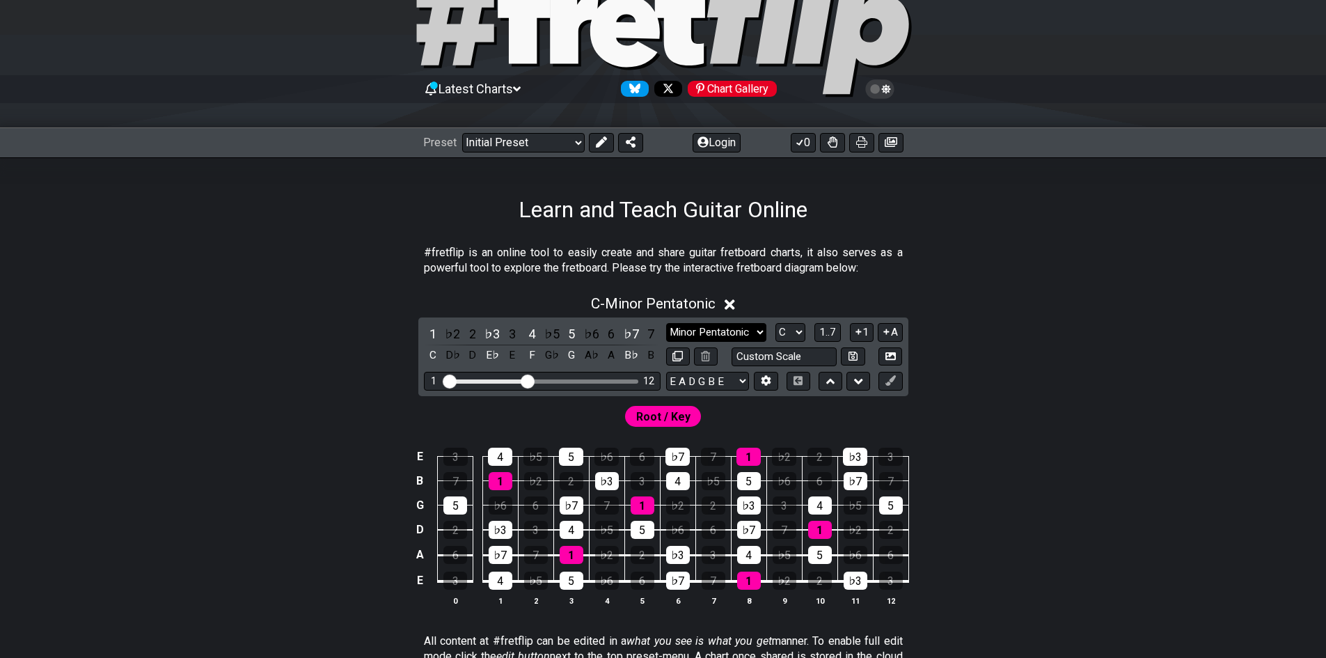
scroll to position [0, 0]
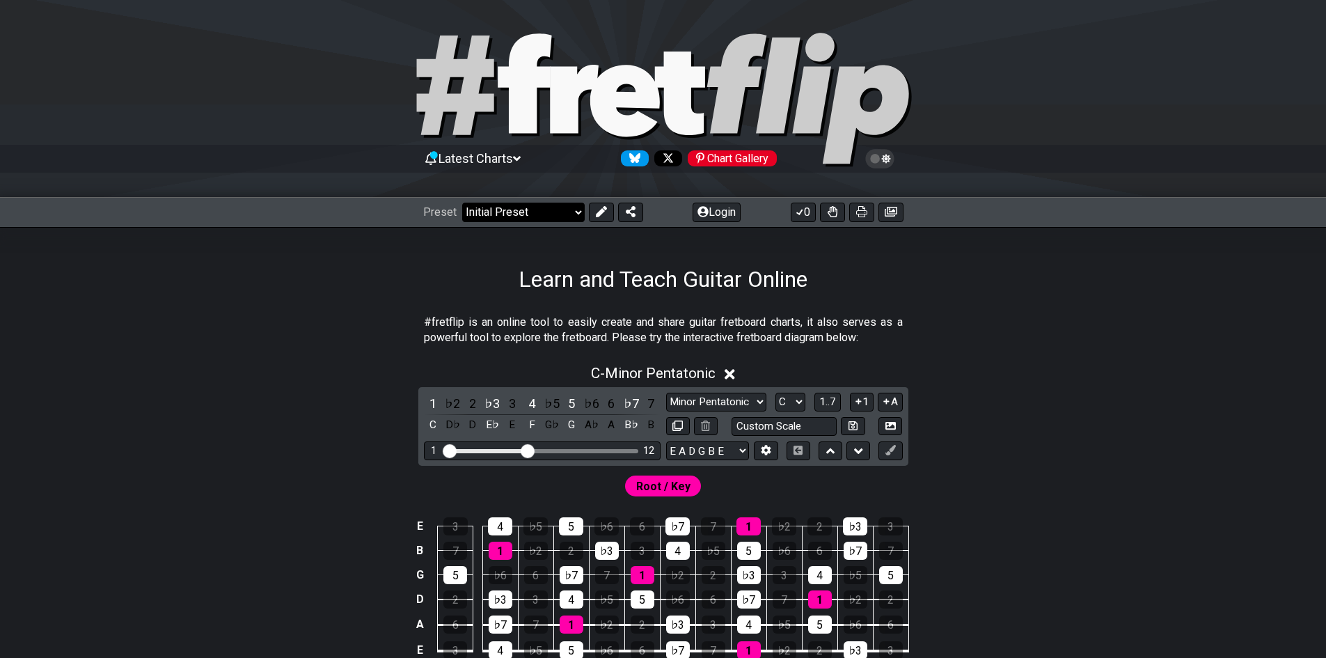
click at [536, 211] on select "Welcome to #fretflip! Initial Preset Custom Preset Minor Pentatonic Major Penta…" at bounding box center [523, 212] width 123 height 19
click at [750, 289] on h1 "Learn and Teach Guitar Online" at bounding box center [663, 279] width 289 height 26
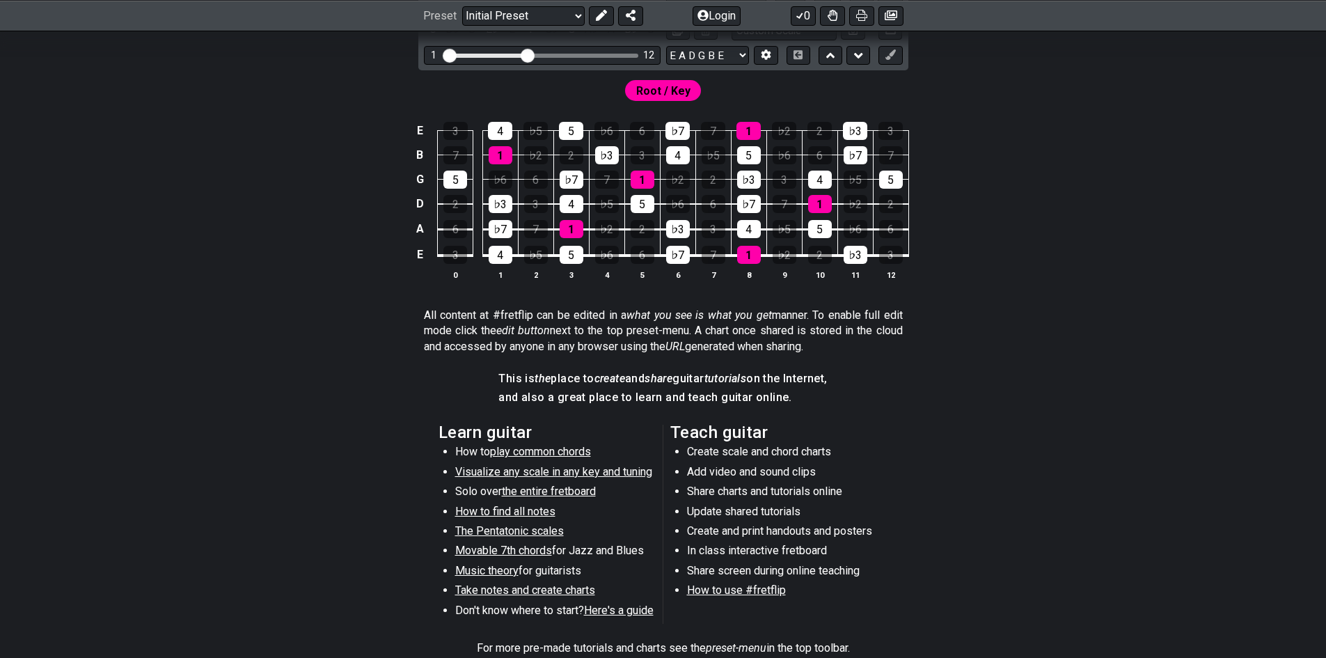
scroll to position [418, 0]
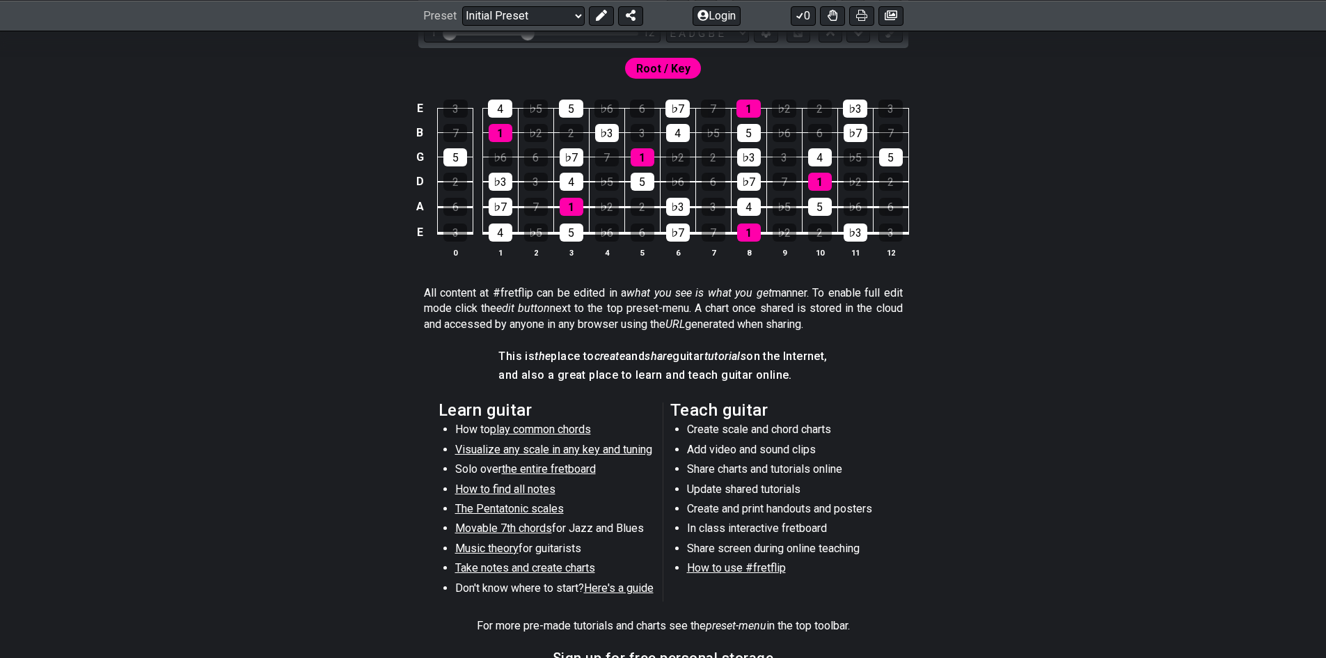
click at [549, 426] on span "play common chords" at bounding box center [540, 429] width 101 height 13
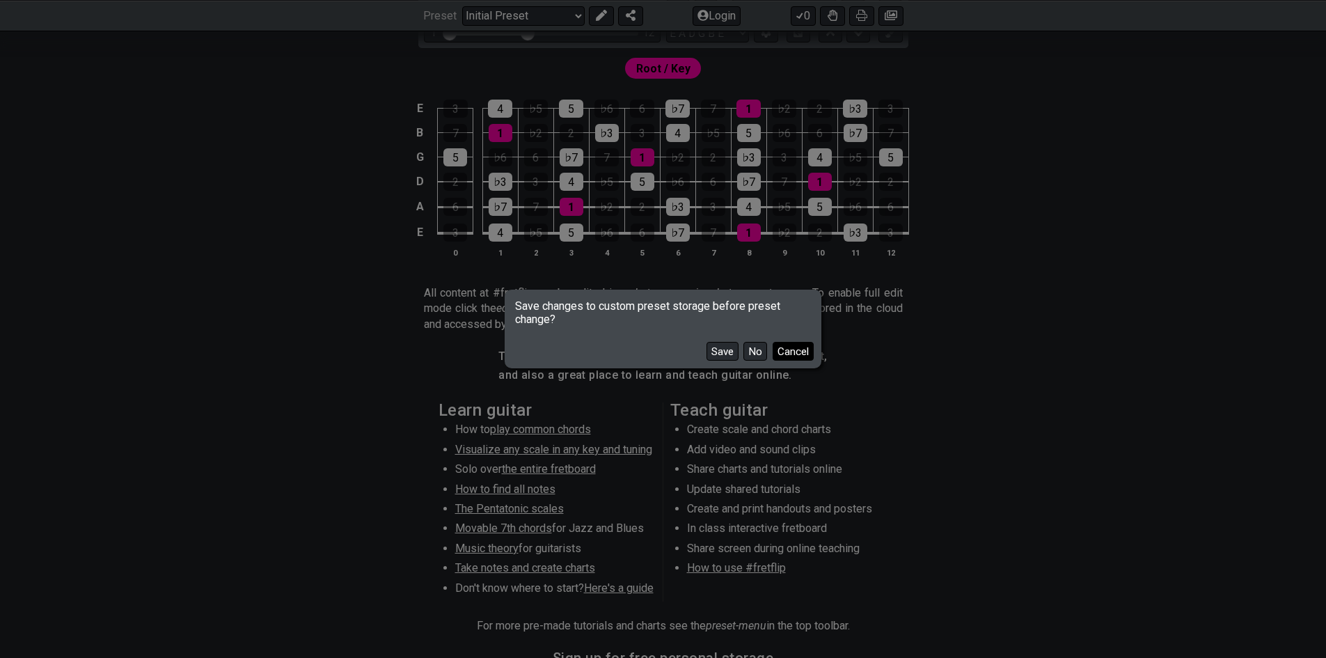
click at [790, 349] on button "Cancel" at bounding box center [793, 351] width 41 height 19
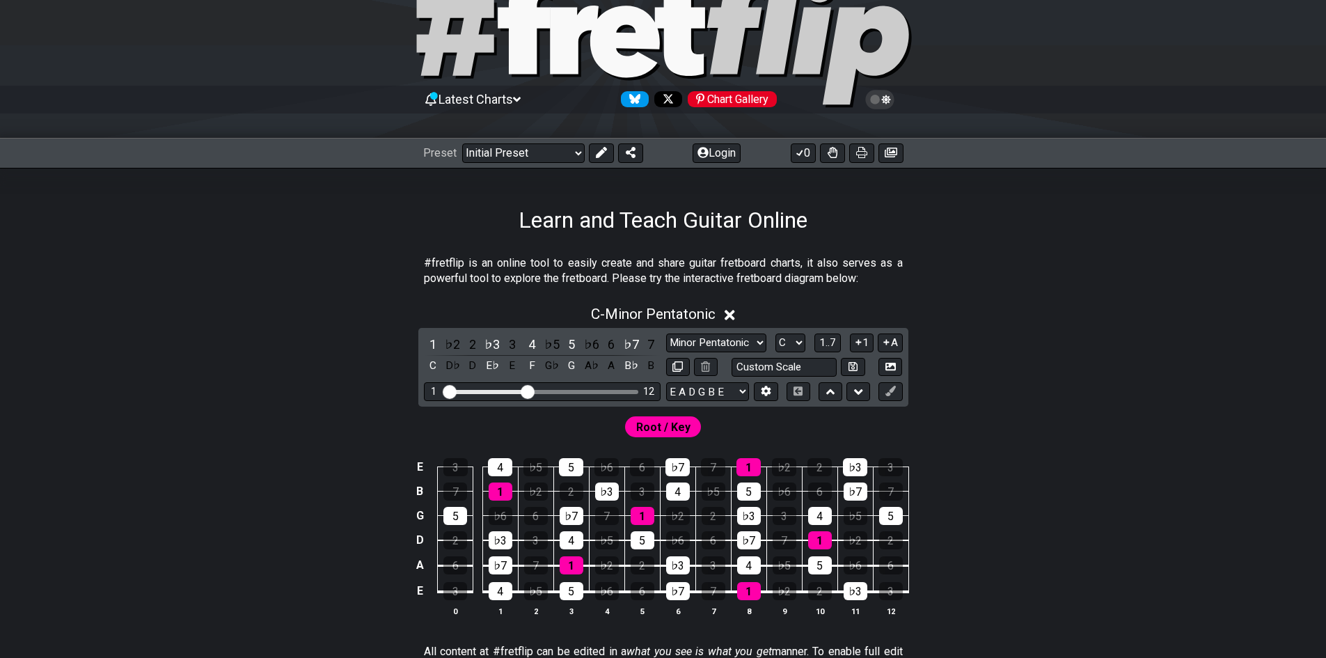
scroll to position [0, 0]
